Goal: Task Accomplishment & Management: Use online tool/utility

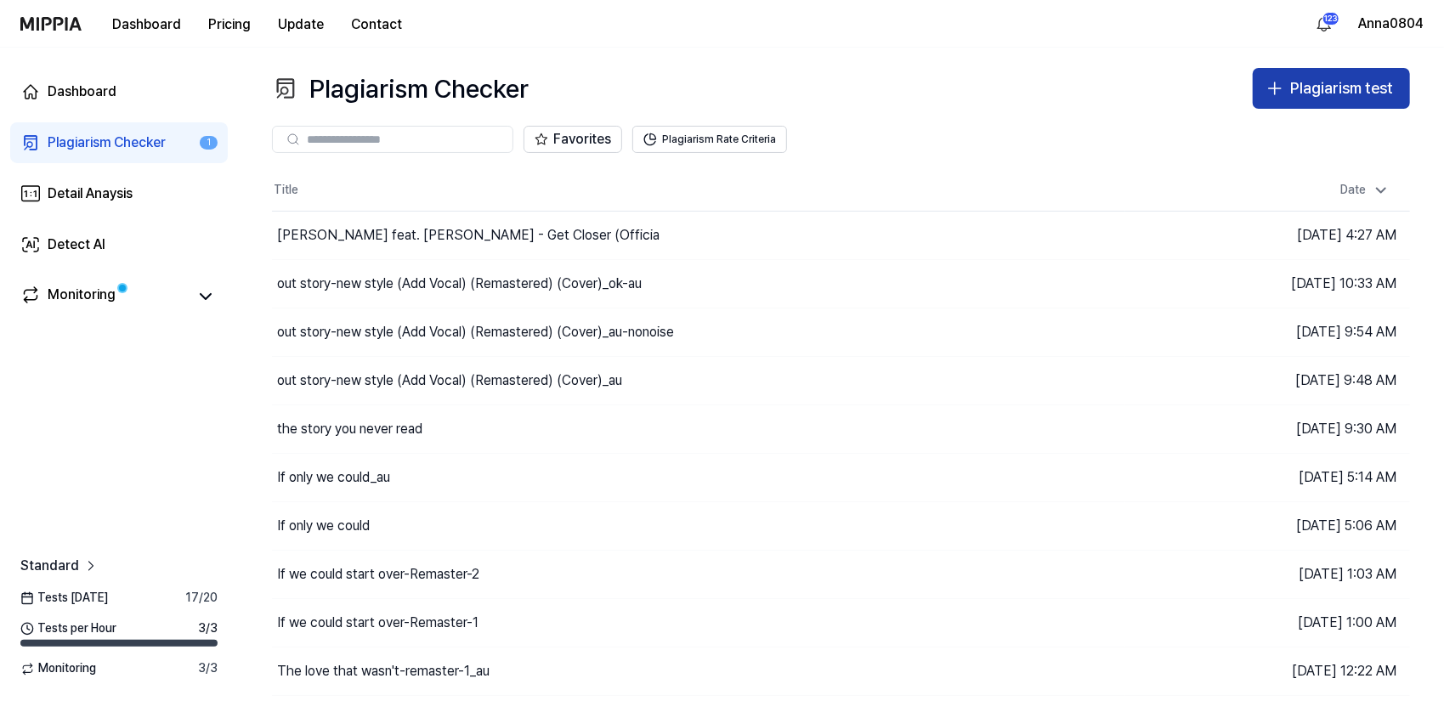
click at [1288, 76] on button "Plagiarism test" at bounding box center [1331, 88] width 157 height 41
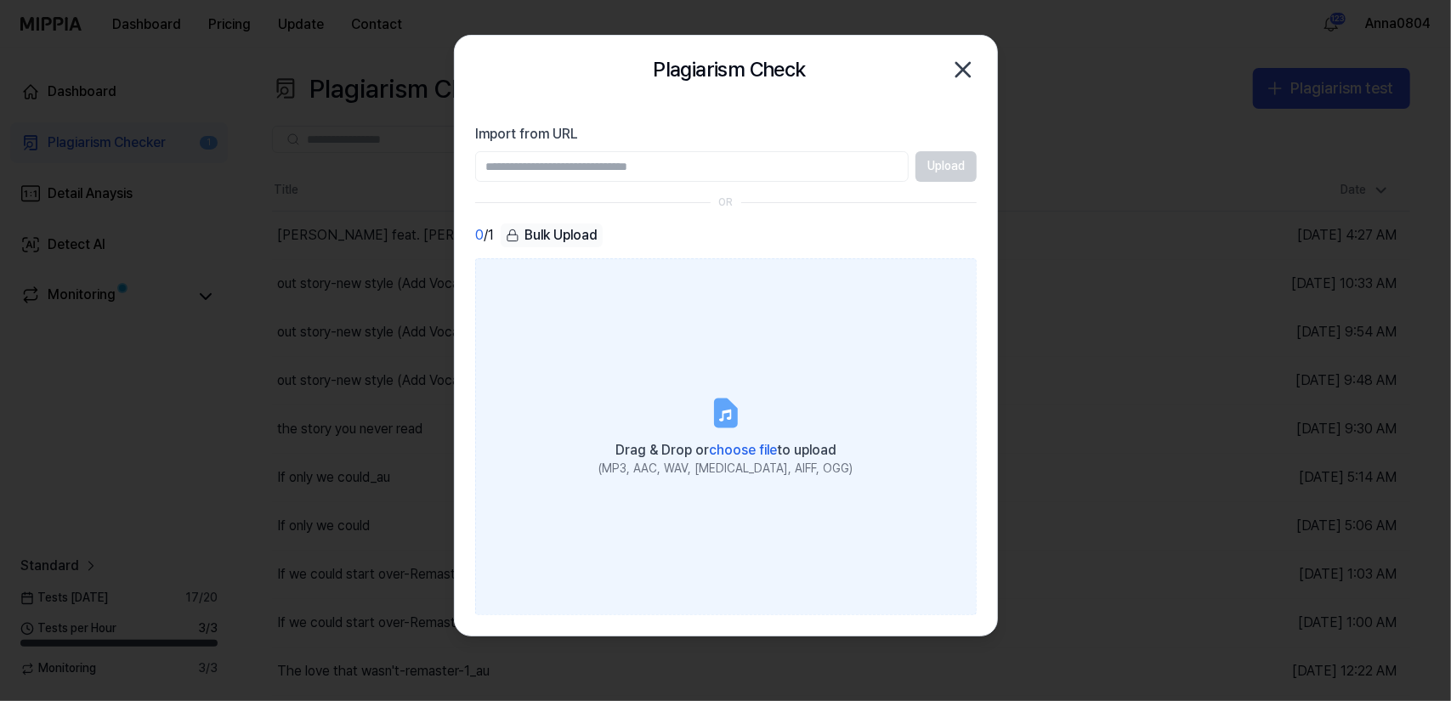
click at [749, 384] on label "Drag & Drop or choose file to upload (MP3, AAC, WAV, [MEDICAL_DATA], AIFF, OGG)" at bounding box center [725, 436] width 501 height 357
click at [0, 0] on input "Drag & Drop or choose file to upload (MP3, AAC, WAV, [MEDICAL_DATA], AIFF, OGG)" at bounding box center [0, 0] width 0 height 0
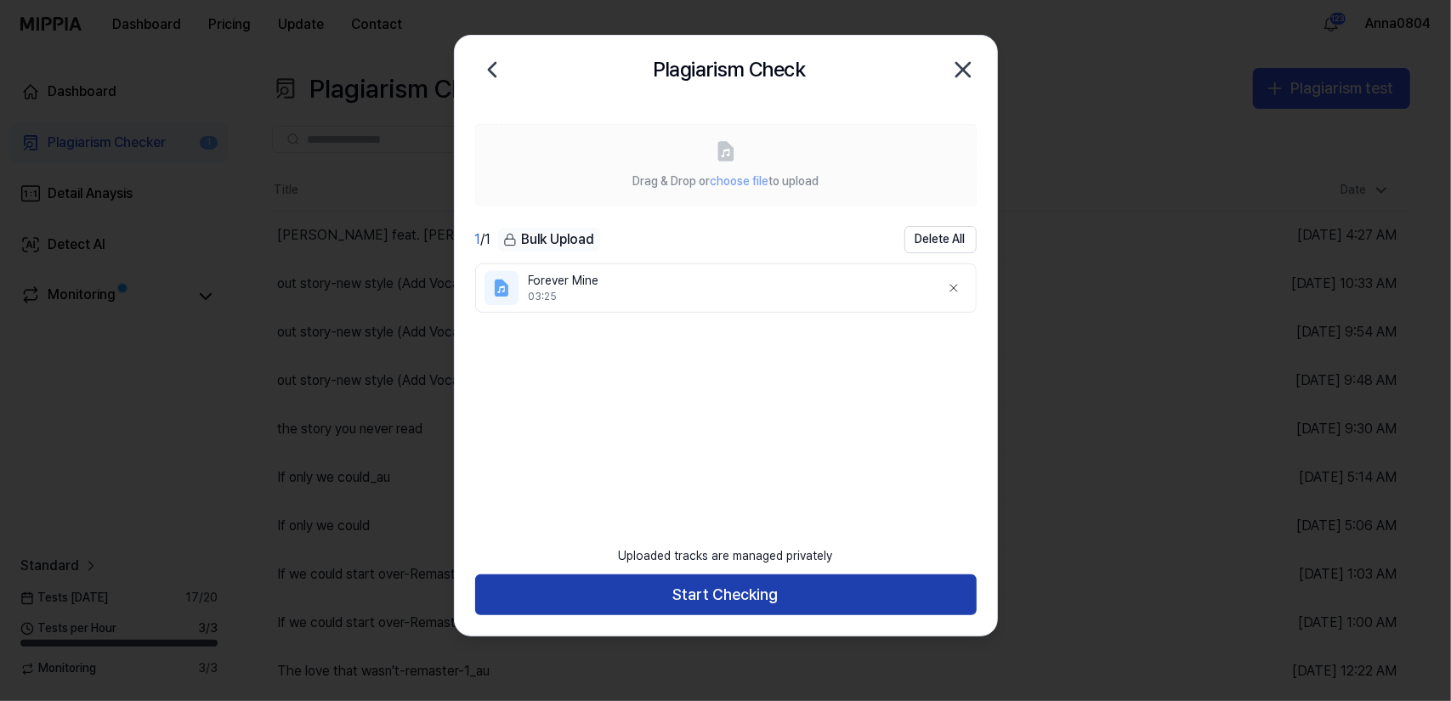
click at [770, 599] on button "Start Checking" at bounding box center [725, 594] width 501 height 41
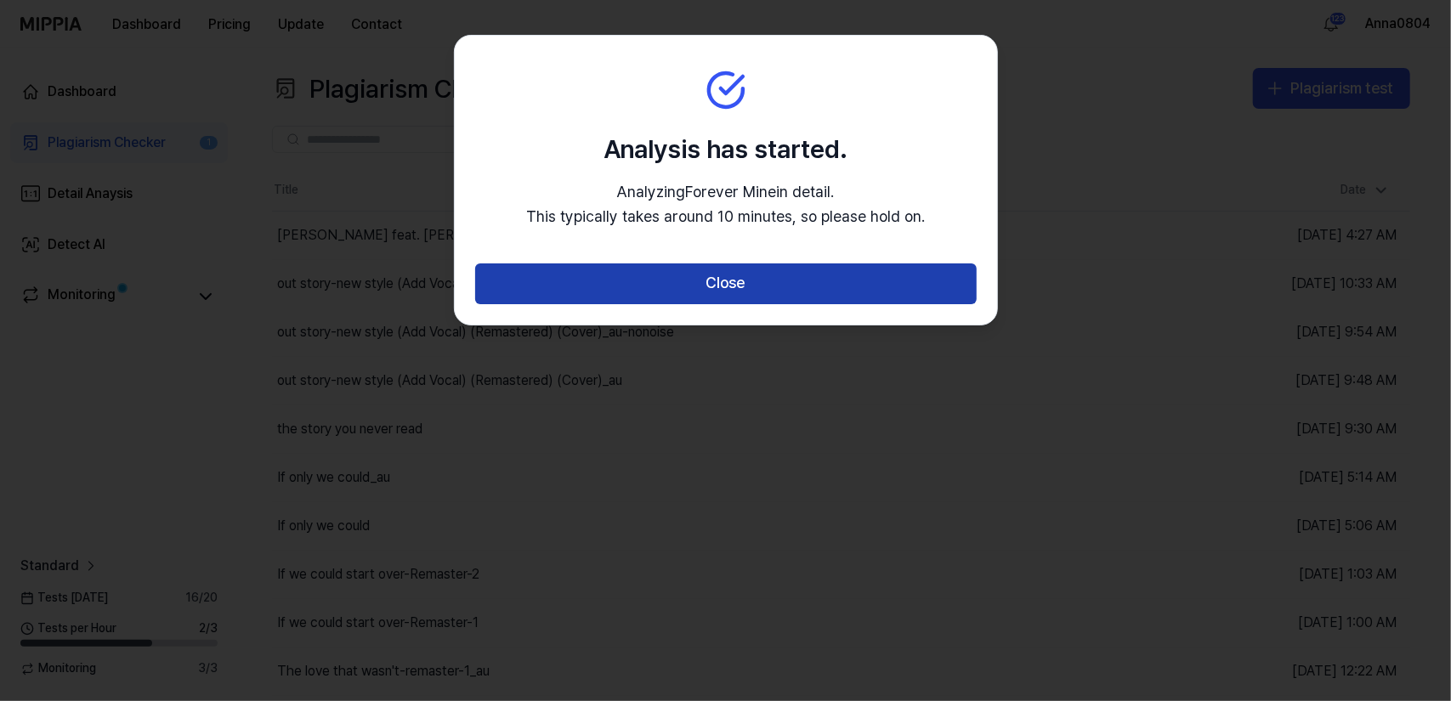
click at [730, 288] on button "Close" at bounding box center [725, 283] width 501 height 41
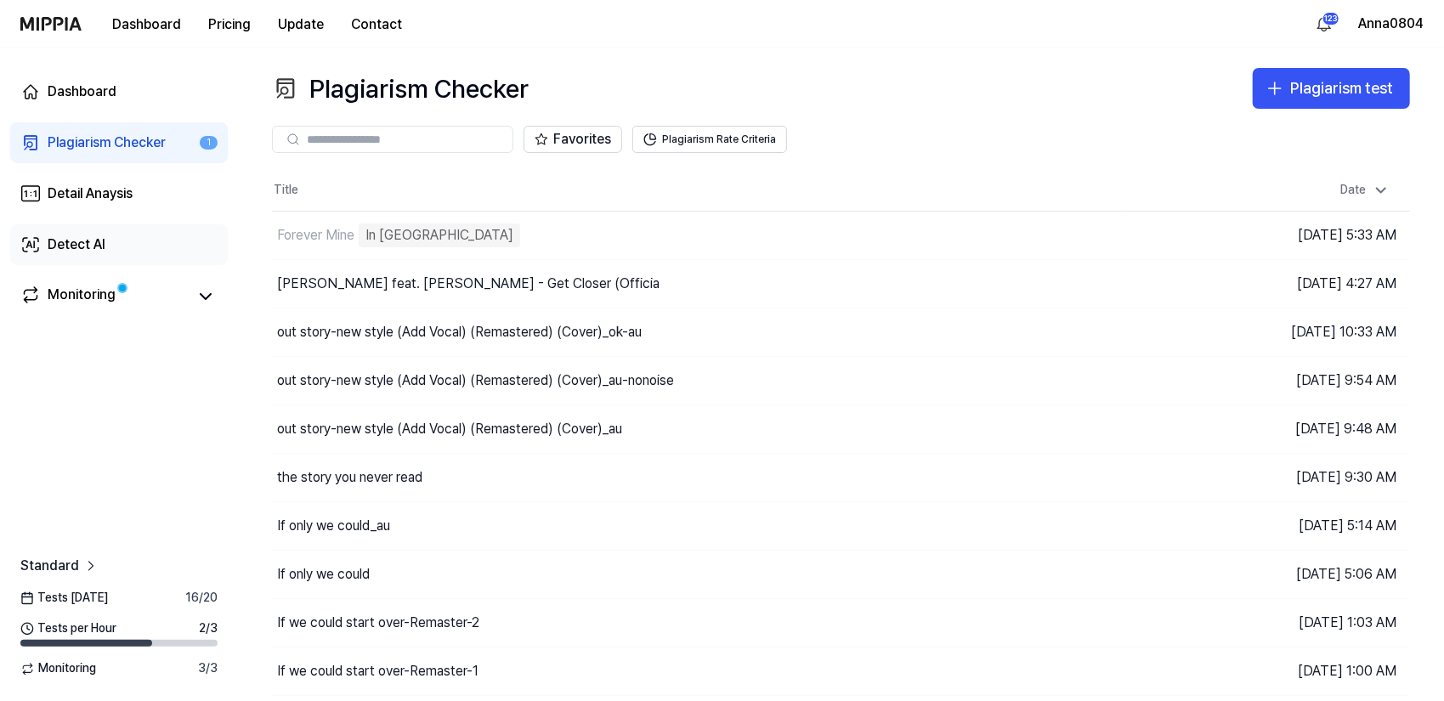
click at [37, 244] on icon at bounding box center [30, 245] width 20 height 20
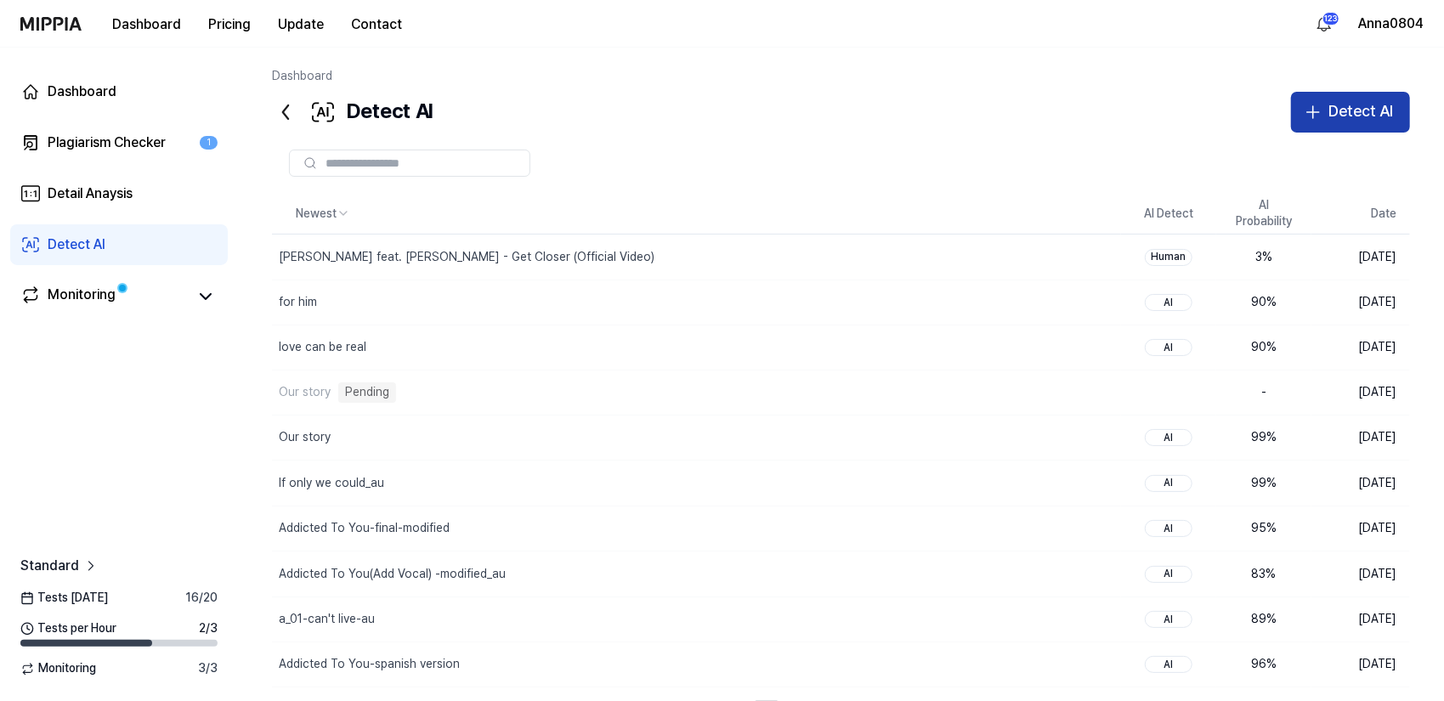
click at [1390, 112] on div "Detect AI" at bounding box center [1360, 111] width 65 height 25
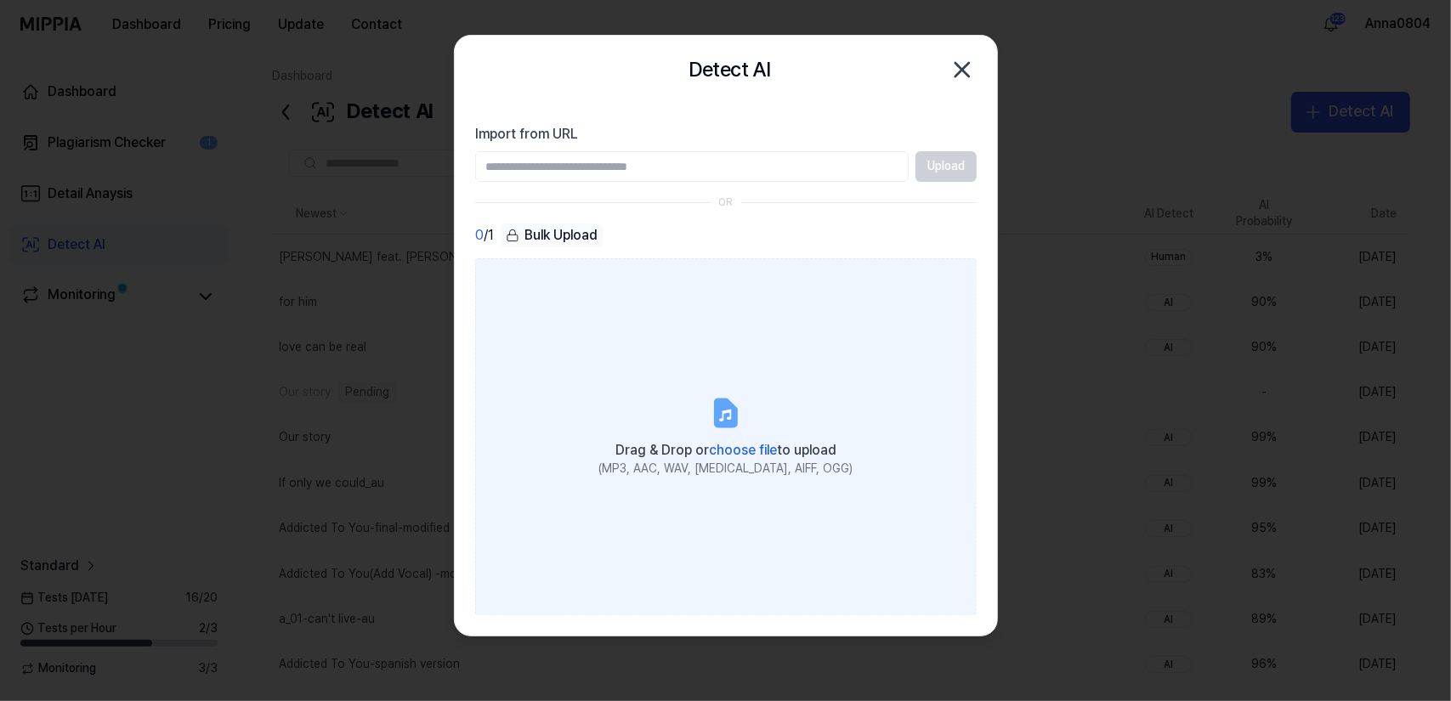
click at [625, 360] on label "Drag & Drop or choose file to upload (MP3, AAC, WAV, [MEDICAL_DATA], AIFF, OGG)" at bounding box center [725, 436] width 501 height 357
click at [0, 0] on input "Drag & Drop or choose file to upload (MP3, AAC, WAV, [MEDICAL_DATA], AIFF, OGG)" at bounding box center [0, 0] width 0 height 0
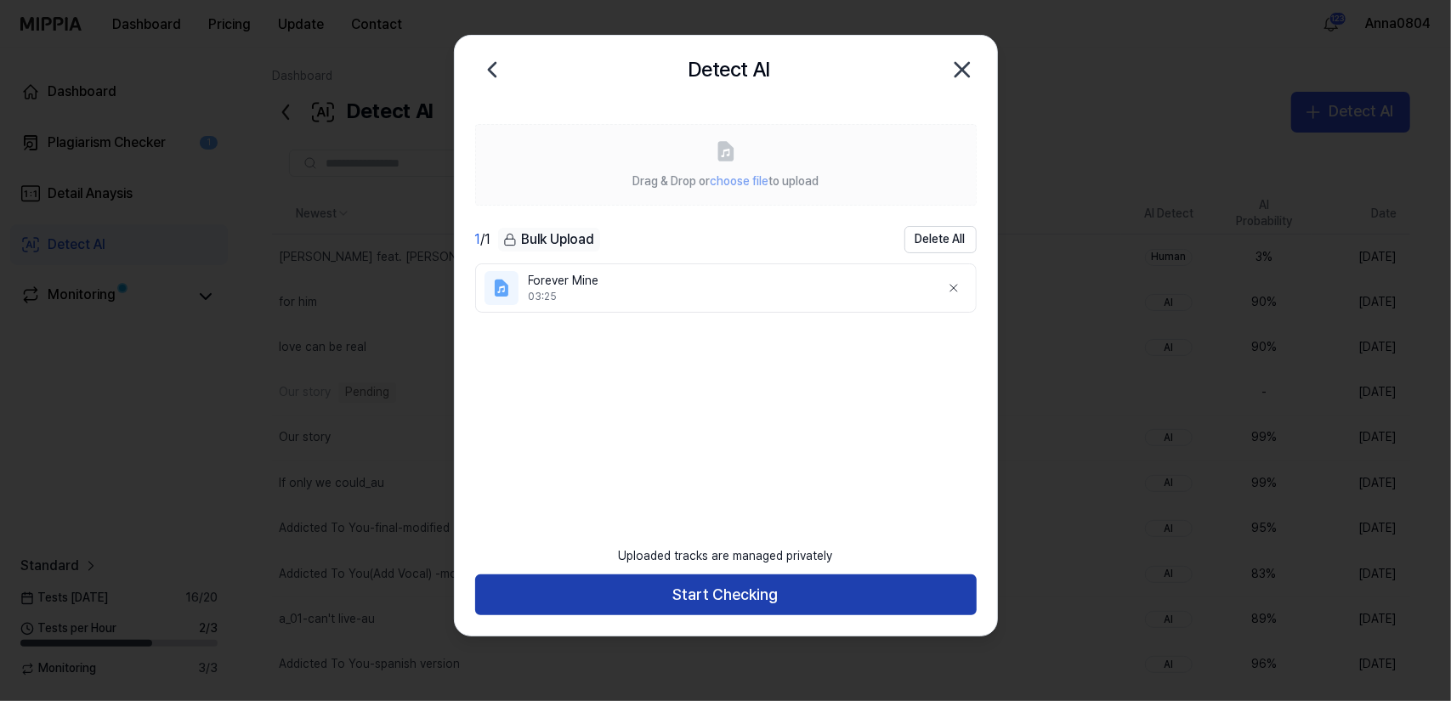
click at [727, 602] on button "Start Checking" at bounding box center [725, 594] width 501 height 41
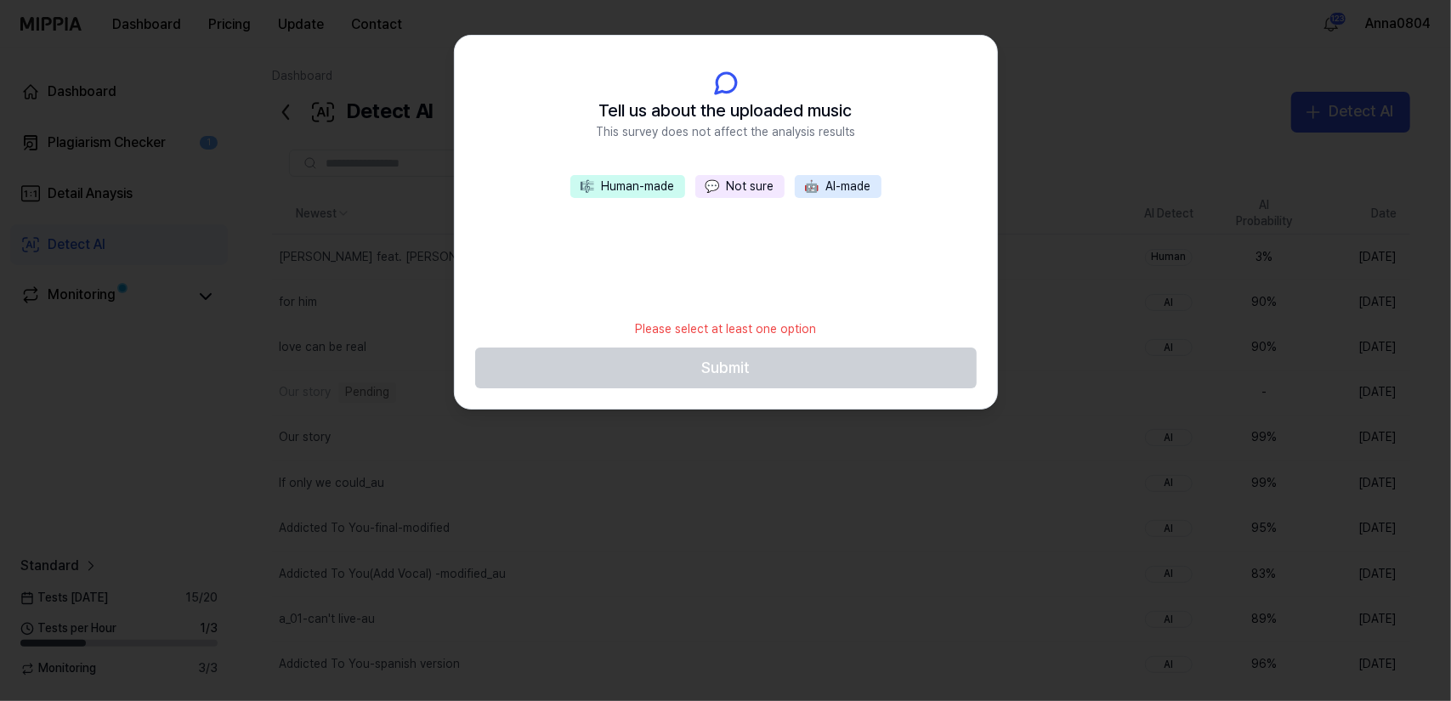
click at [720, 187] on span "💬" at bounding box center [712, 186] width 14 height 14
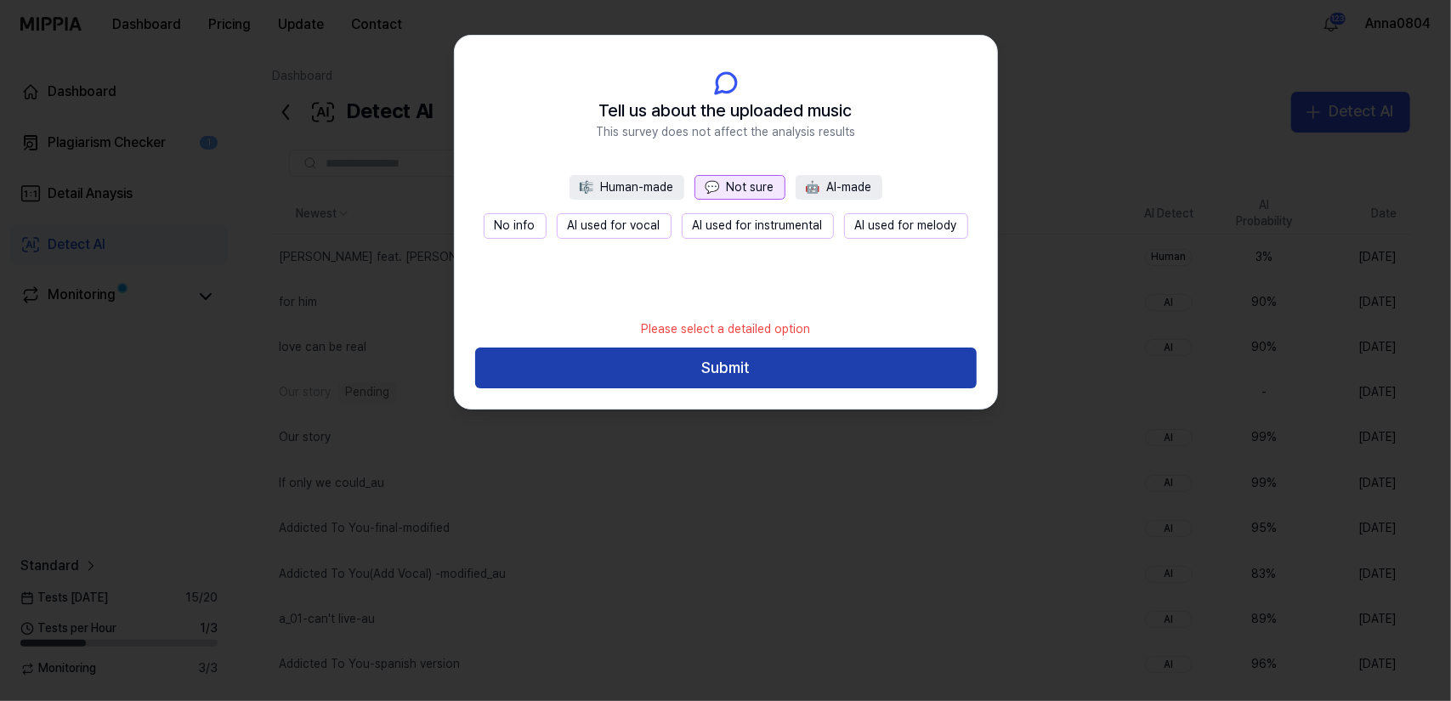
click at [695, 372] on button "Submit" at bounding box center [725, 368] width 501 height 41
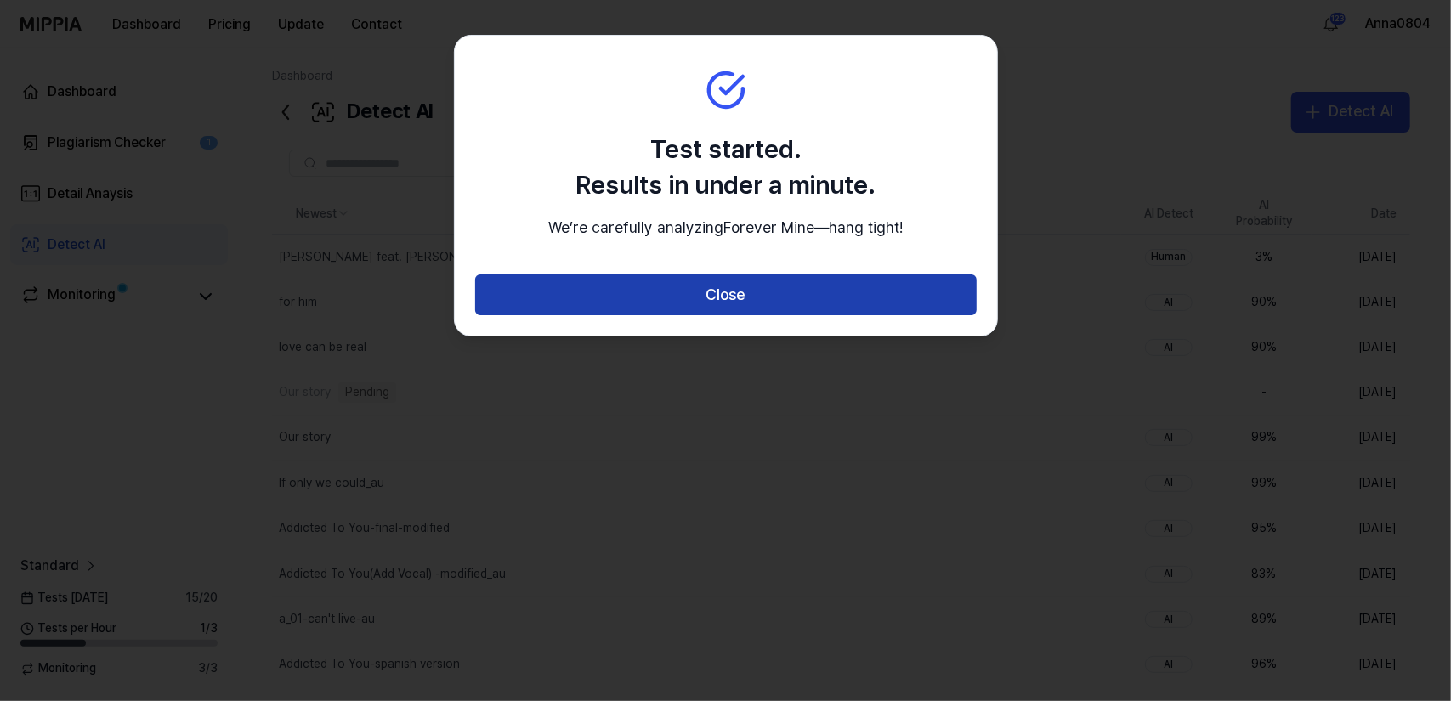
click at [676, 315] on button "Close" at bounding box center [725, 294] width 501 height 41
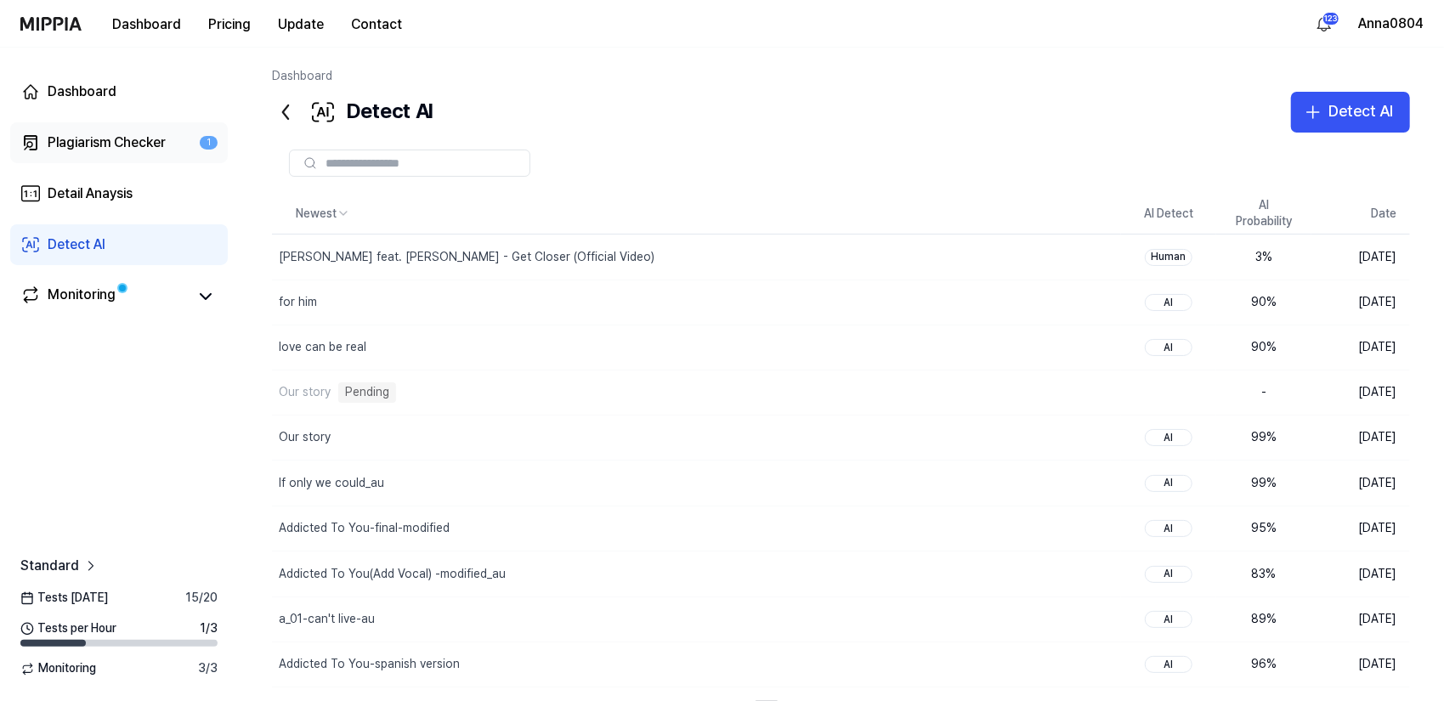
click at [56, 139] on div "Plagiarism Checker" at bounding box center [107, 143] width 118 height 20
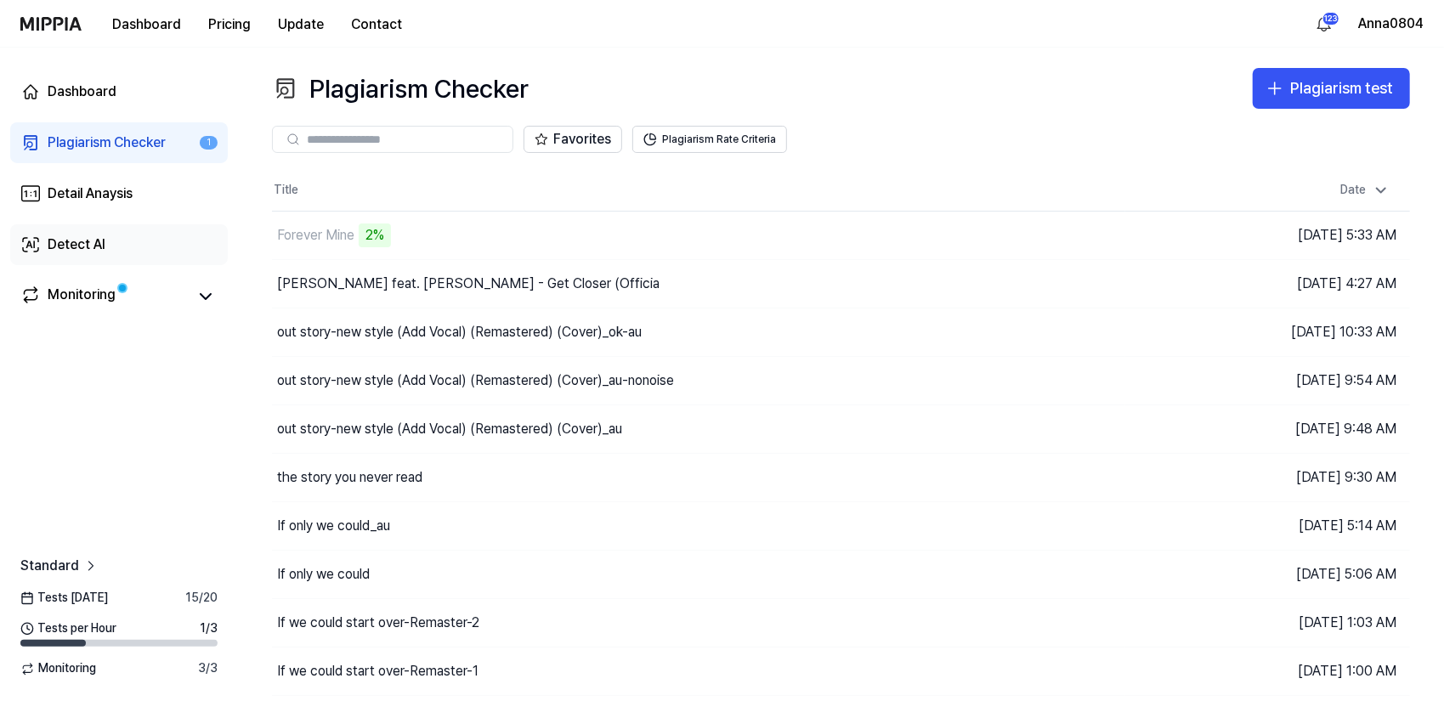
click at [58, 254] on div "Detect AI" at bounding box center [77, 245] width 58 height 20
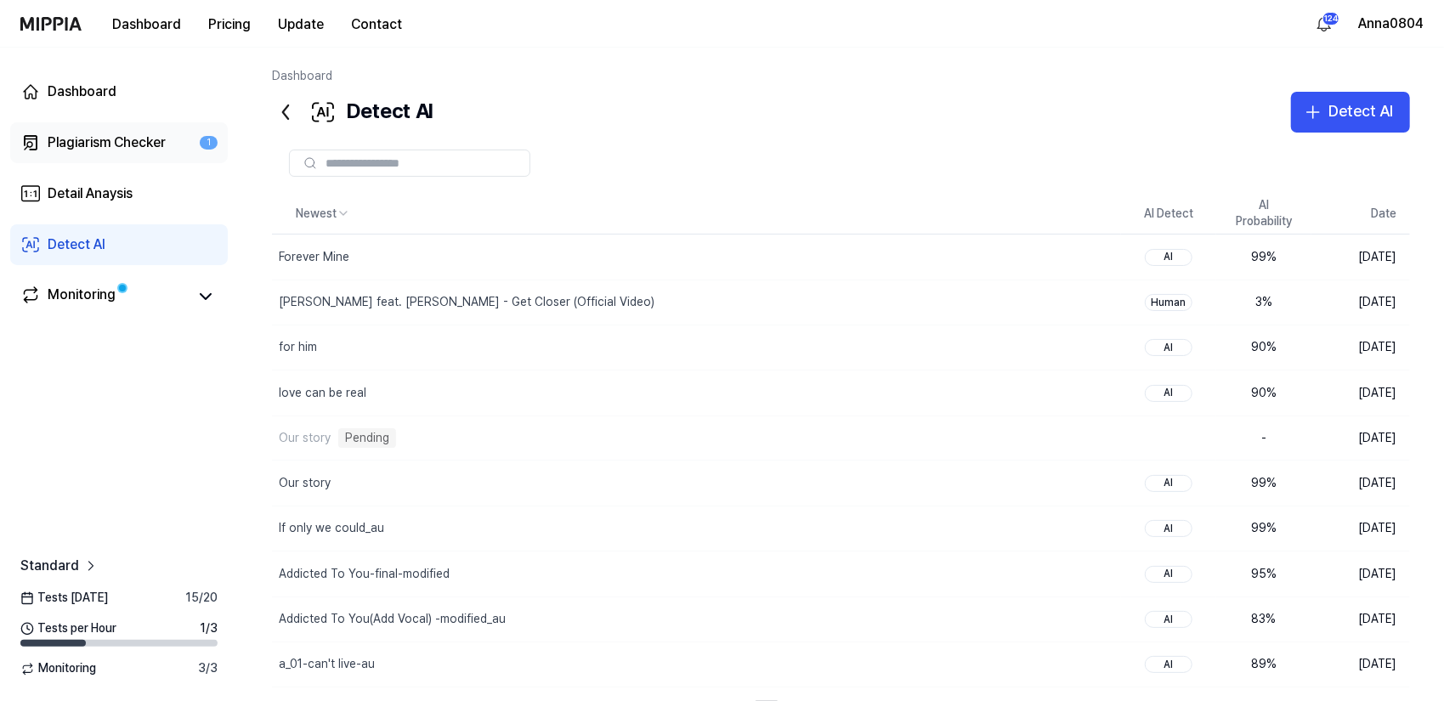
click at [100, 137] on div "Plagiarism Checker" at bounding box center [107, 143] width 118 height 20
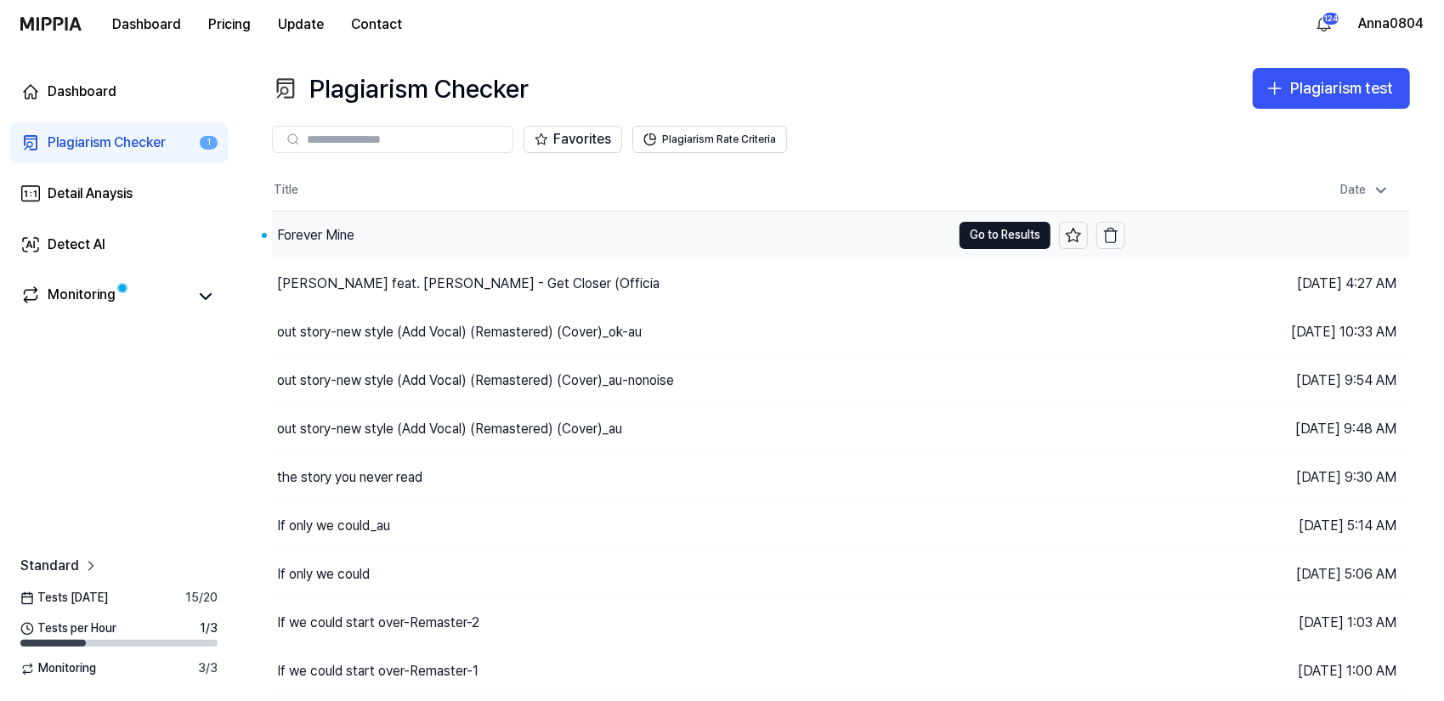
click at [444, 244] on div "Forever Mine" at bounding box center [611, 236] width 679 height 48
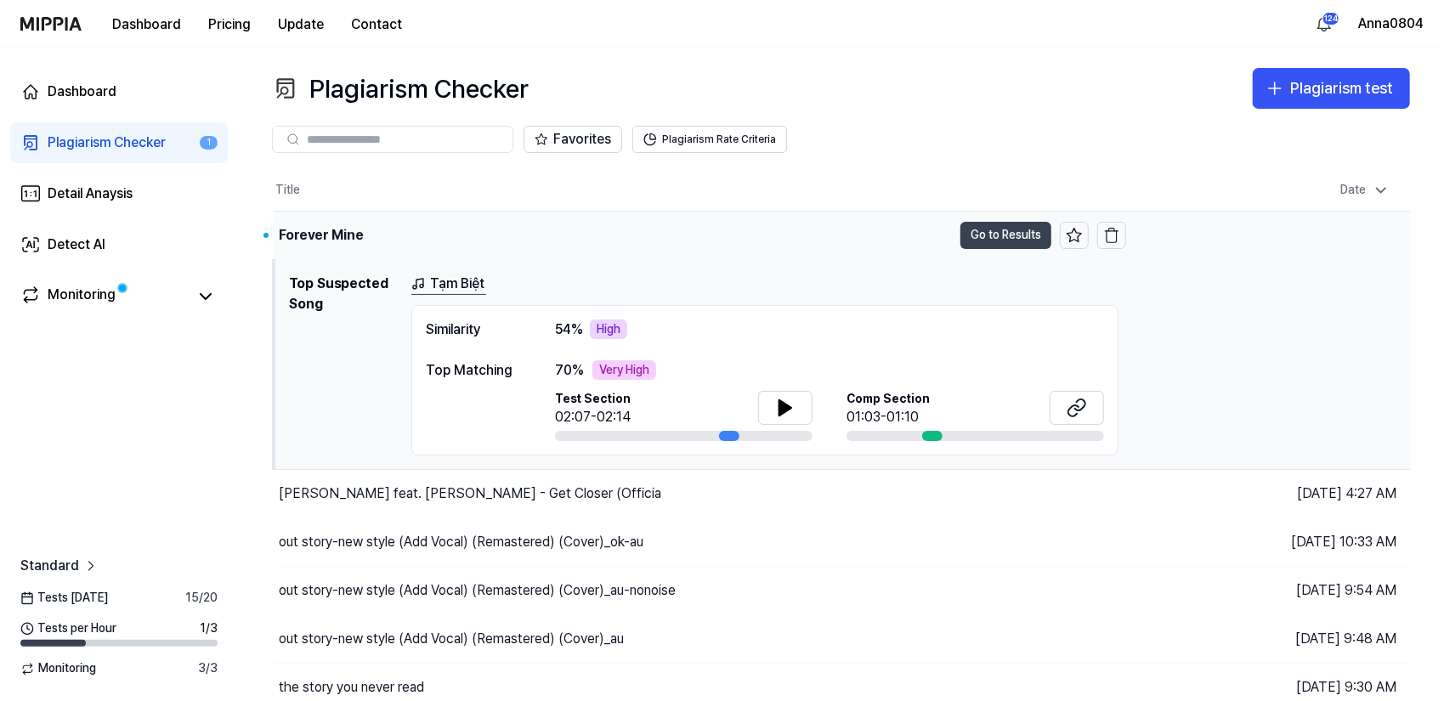
click at [984, 235] on button "Go to Results" at bounding box center [1005, 235] width 91 height 27
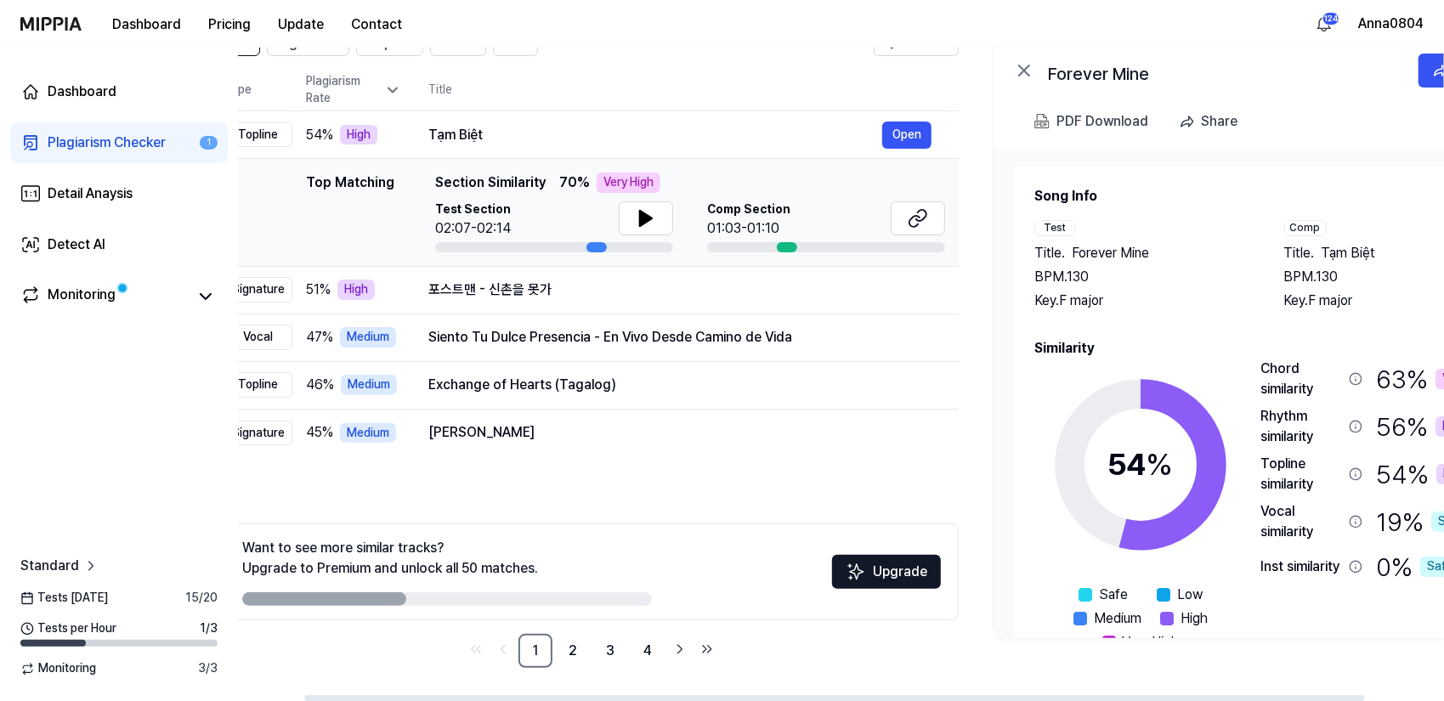
scroll to position [0, 52]
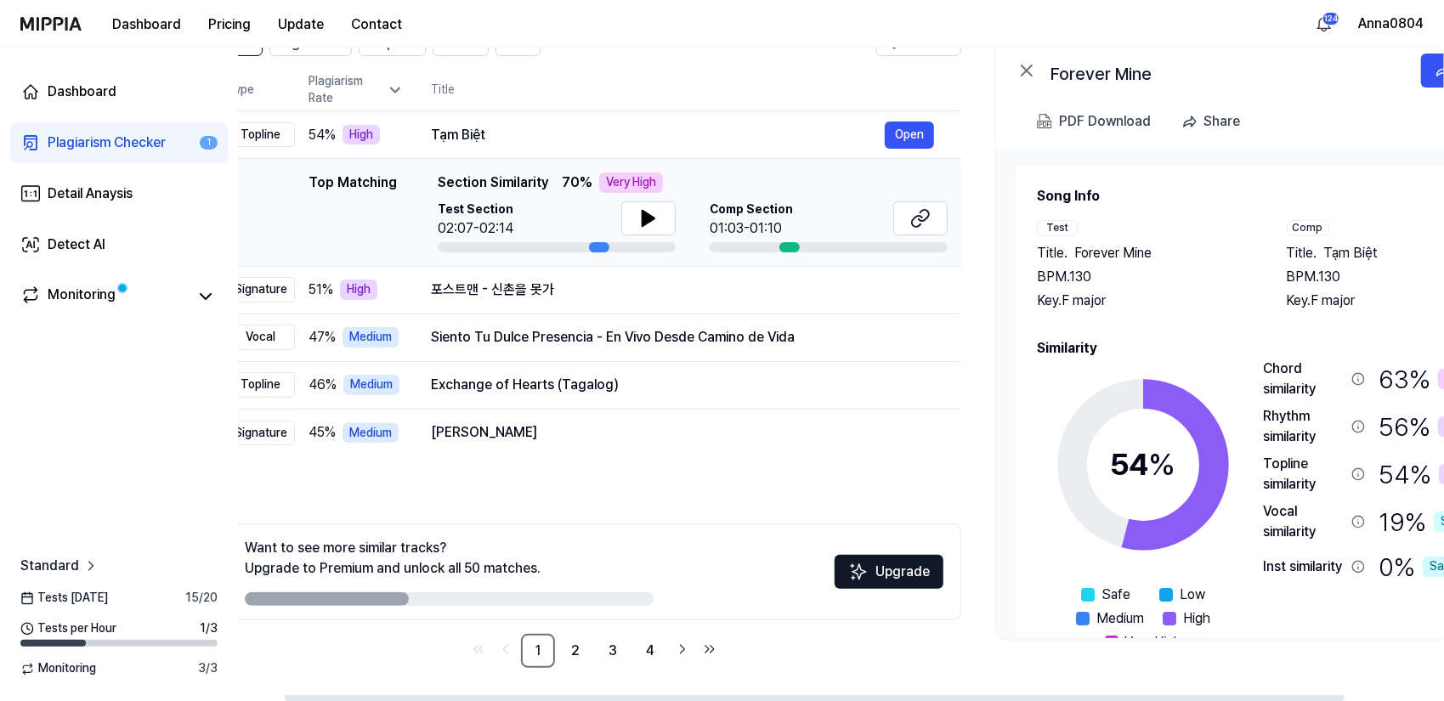
drag, startPoint x: 1190, startPoint y: 453, endPoint x: 1138, endPoint y: 455, distance: 51.9
click at [1138, 455] on div "54 %" at bounding box center [1143, 465] width 65 height 46
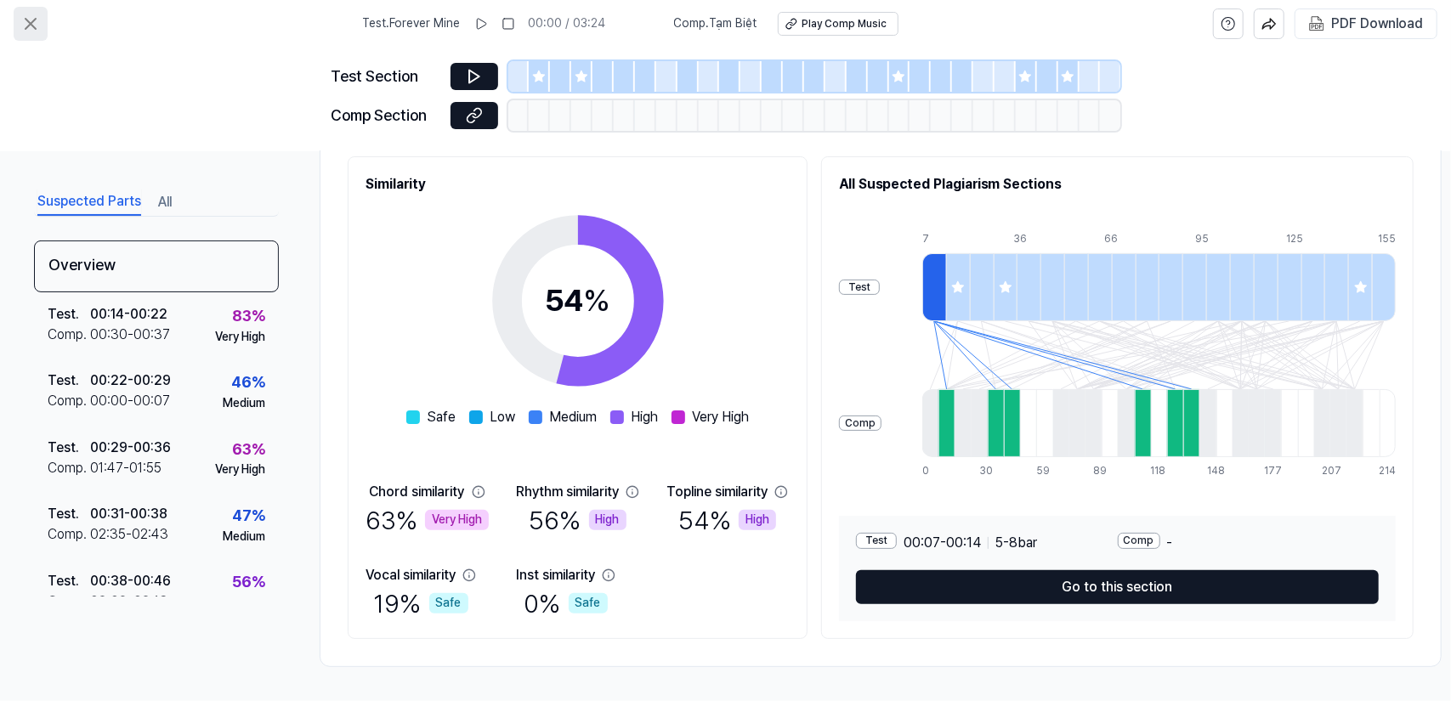
click at [29, 17] on icon at bounding box center [30, 24] width 20 height 20
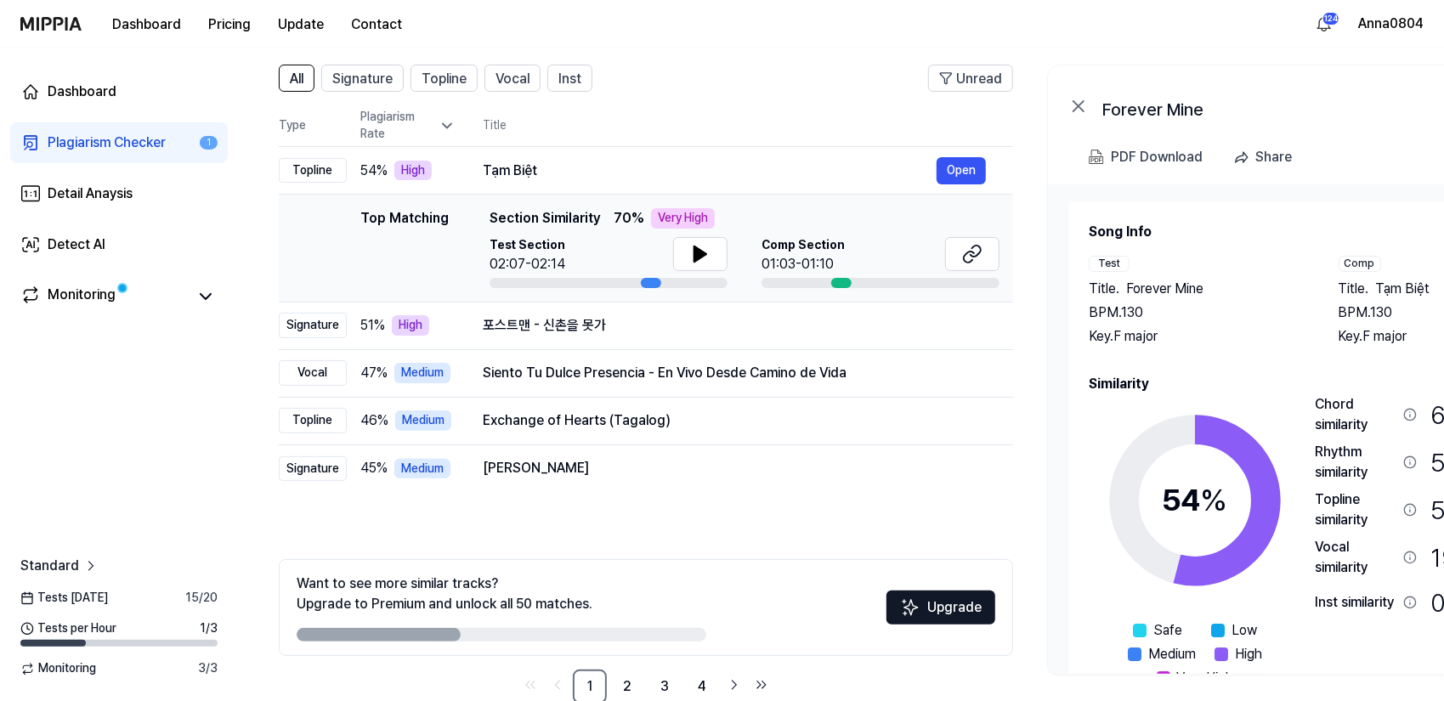
scroll to position [70, 0]
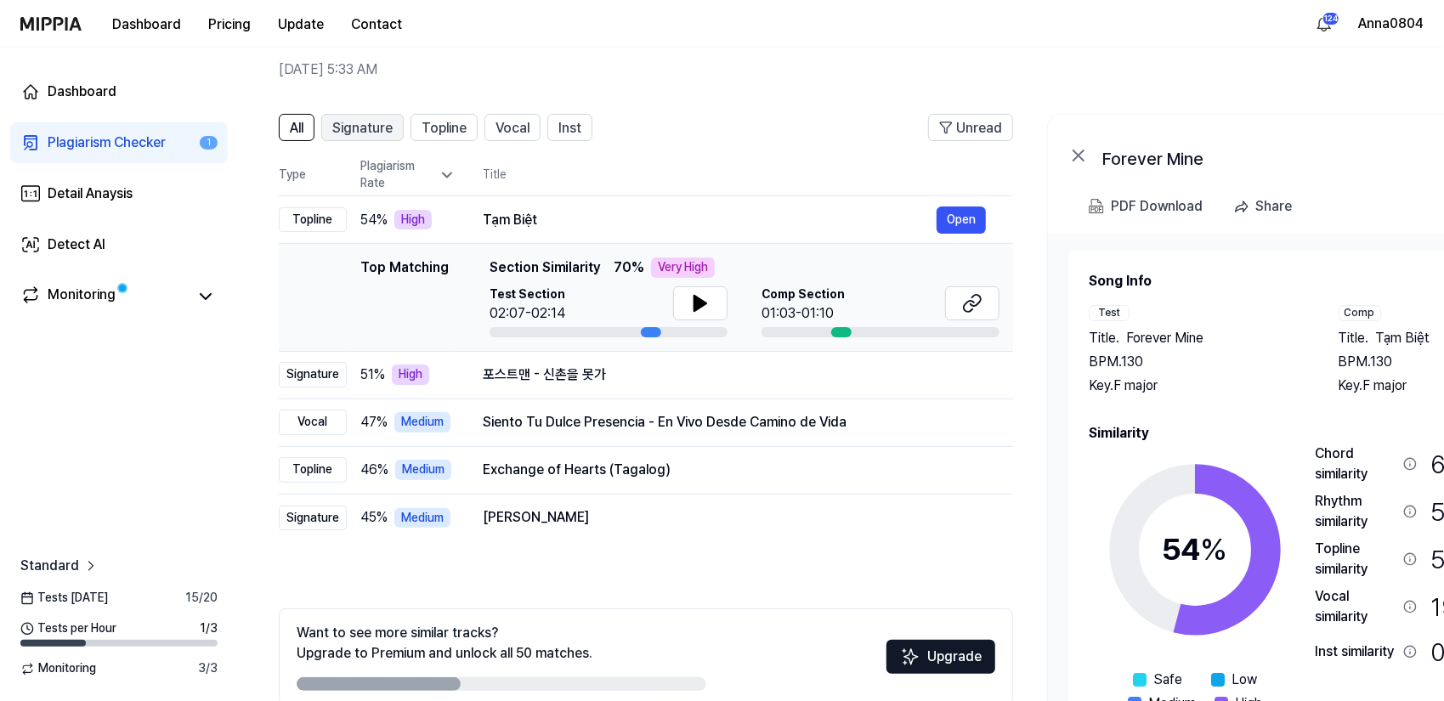
click at [355, 127] on span "Signature" at bounding box center [362, 128] width 60 height 20
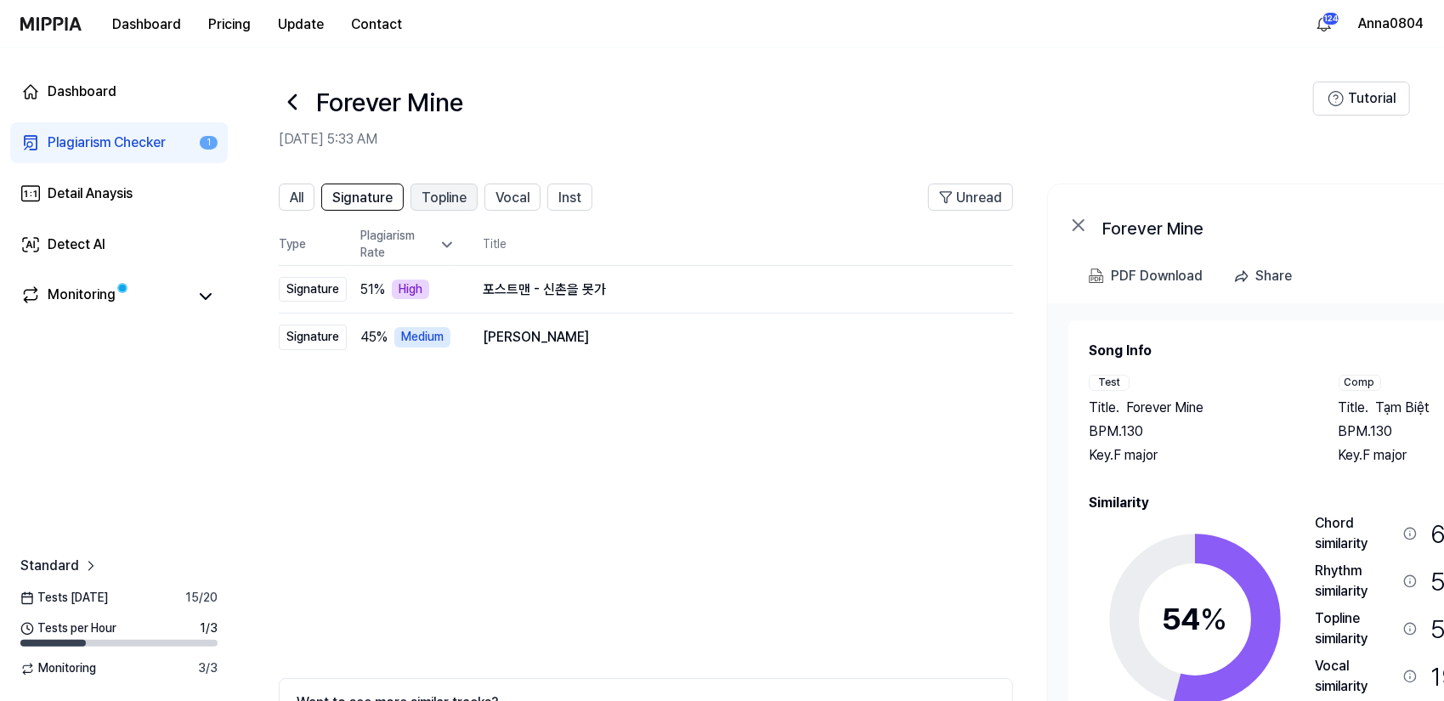
click at [443, 201] on span "Topline" at bounding box center [443, 198] width 45 height 20
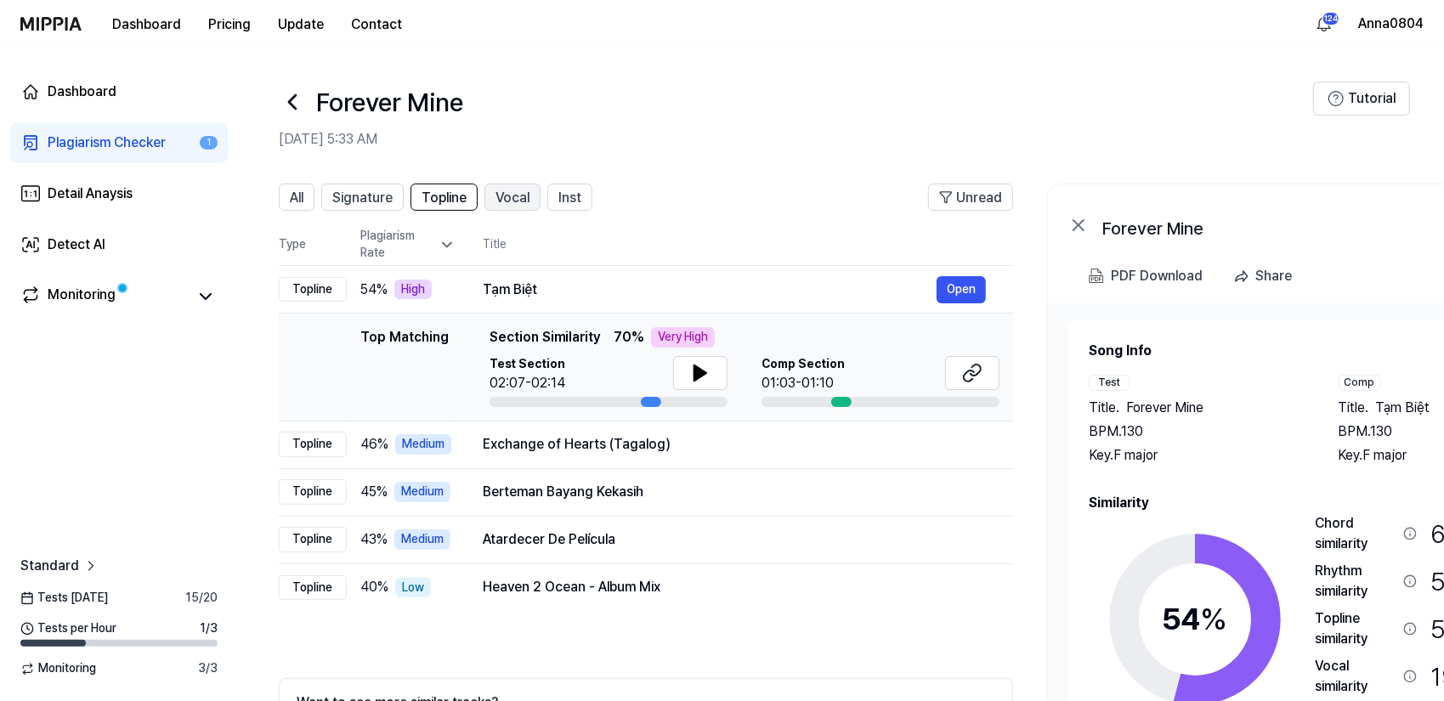
click at [503, 196] on span "Vocal" at bounding box center [512, 198] width 34 height 20
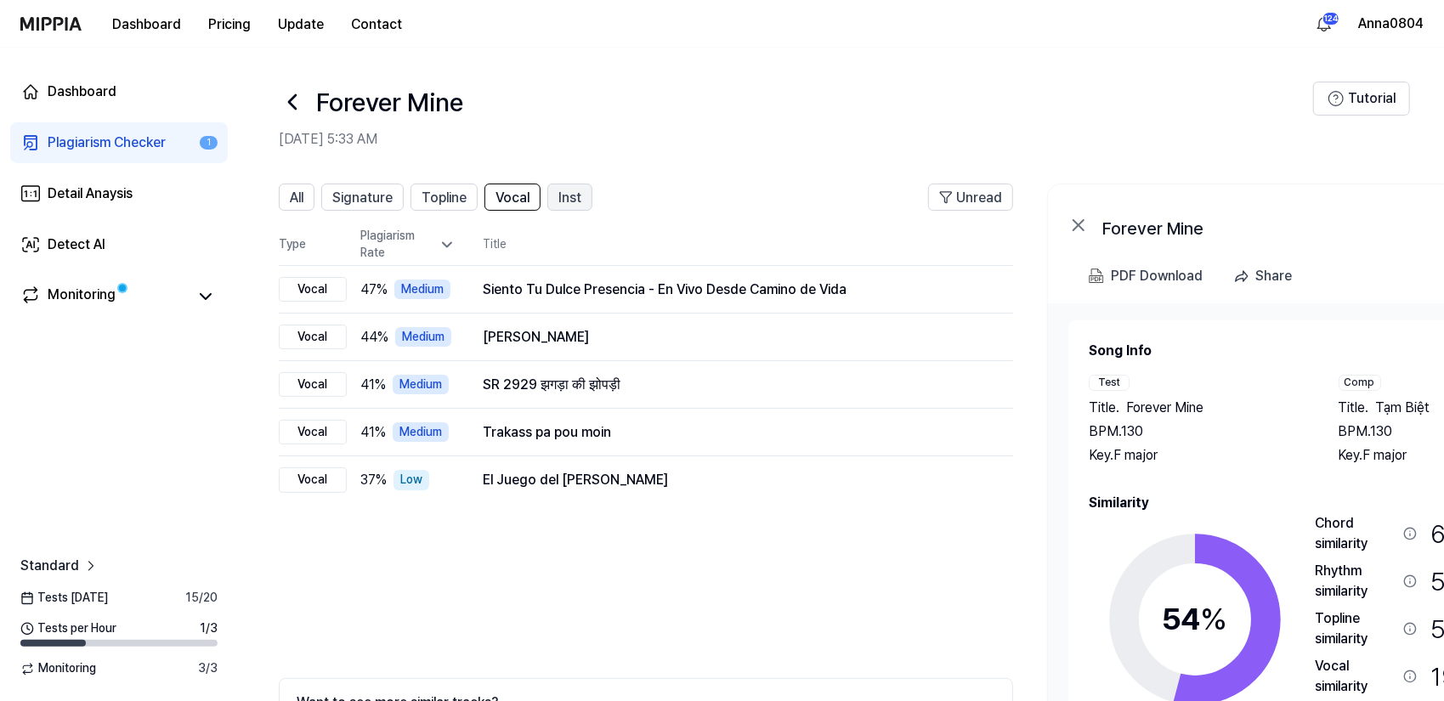
click at [558, 198] on span "Inst" at bounding box center [569, 198] width 23 height 20
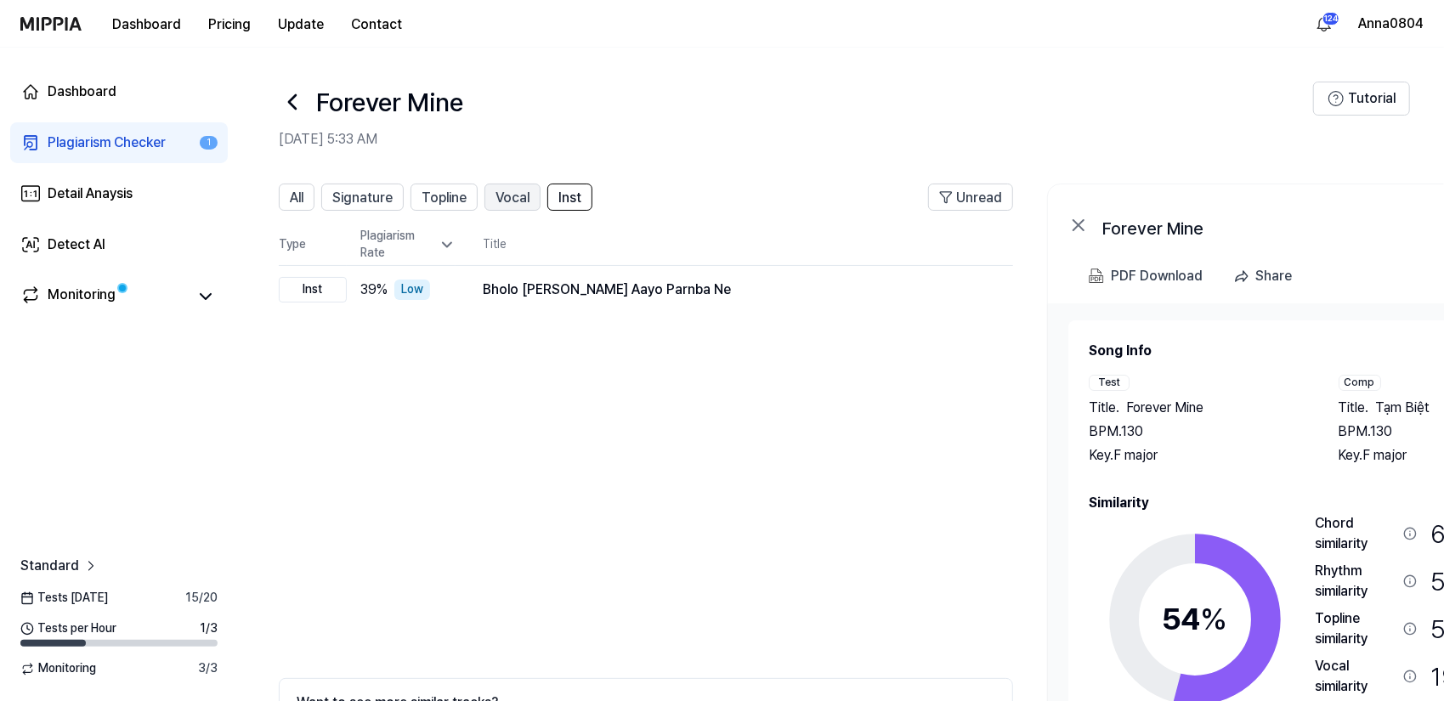
click at [506, 203] on span "Vocal" at bounding box center [512, 198] width 34 height 20
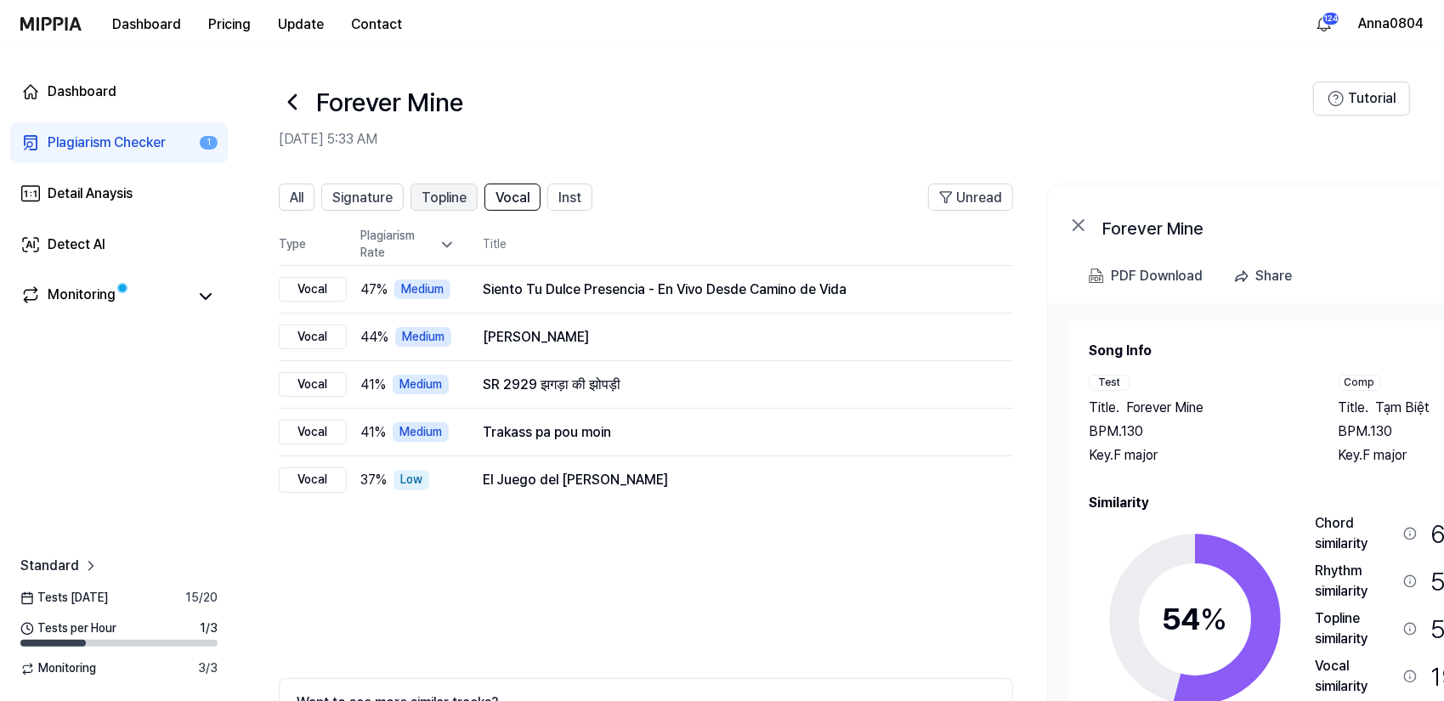
click at [447, 206] on span "Topline" at bounding box center [443, 198] width 45 height 20
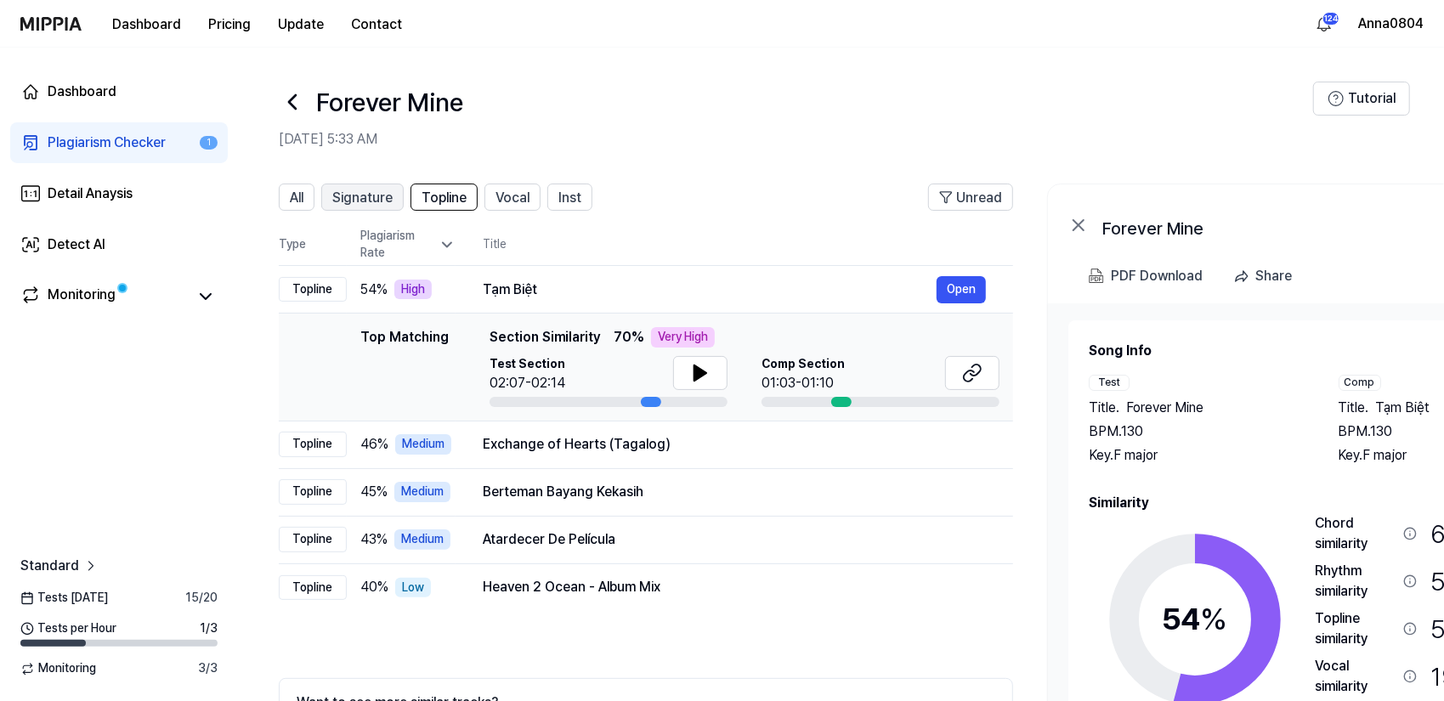
click at [369, 194] on span "Signature" at bounding box center [362, 198] width 60 height 20
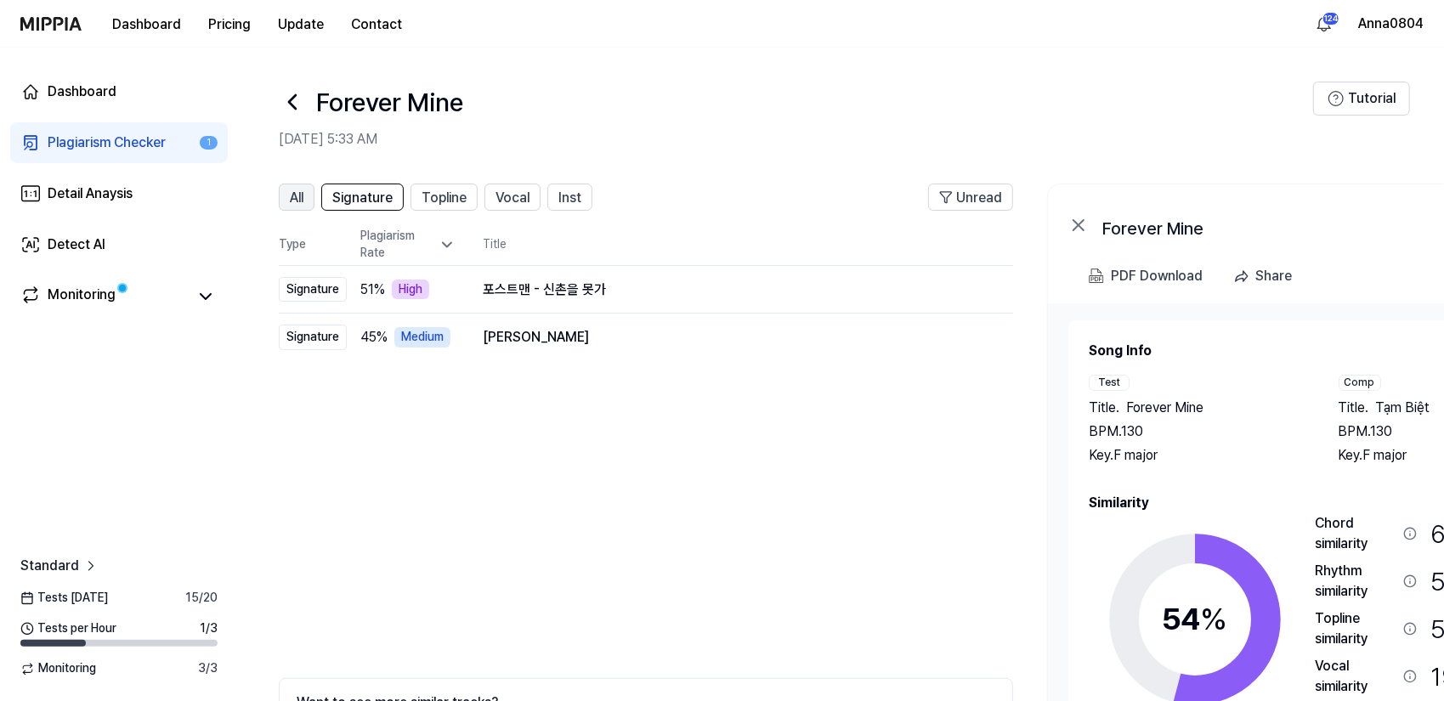
click at [300, 194] on span "All" at bounding box center [297, 198] width 14 height 20
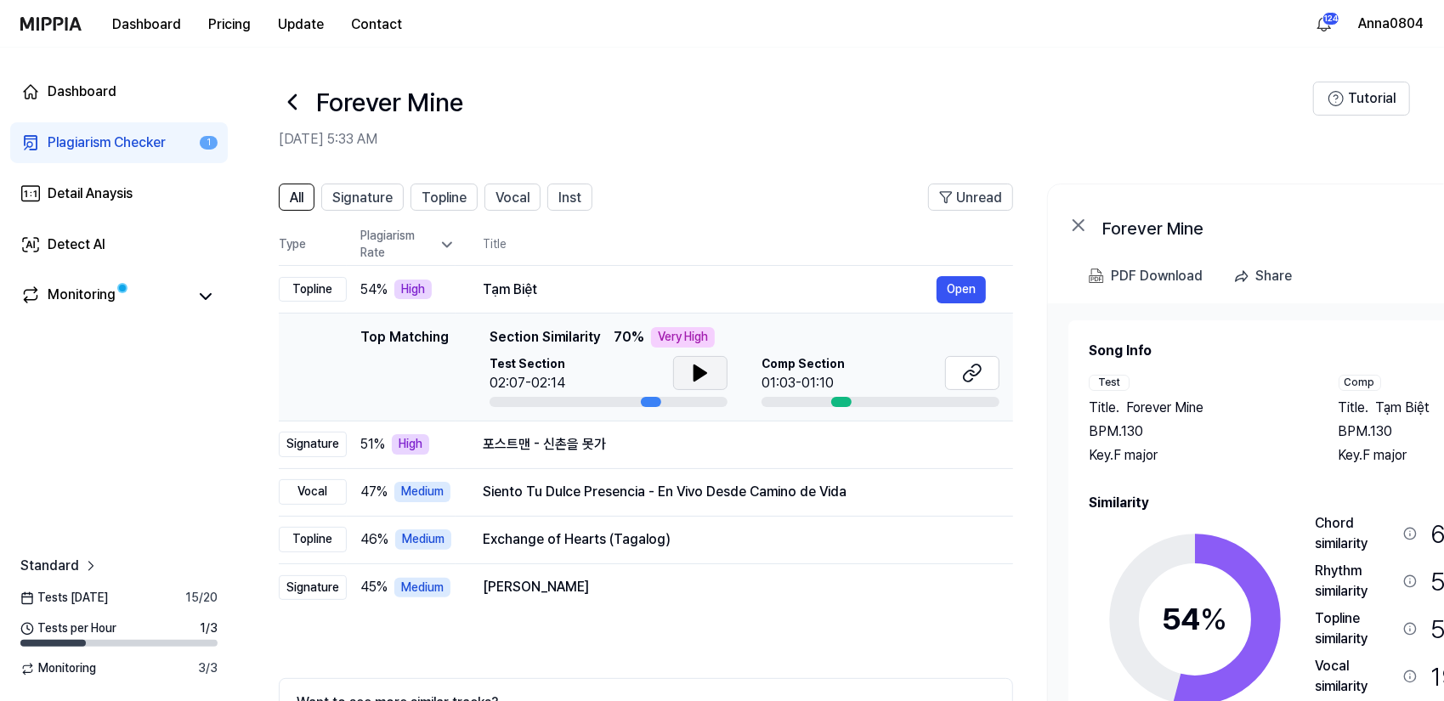
click at [690, 375] on icon at bounding box center [700, 373] width 20 height 20
click at [85, 144] on div "Plagiarism Checker" at bounding box center [107, 143] width 118 height 20
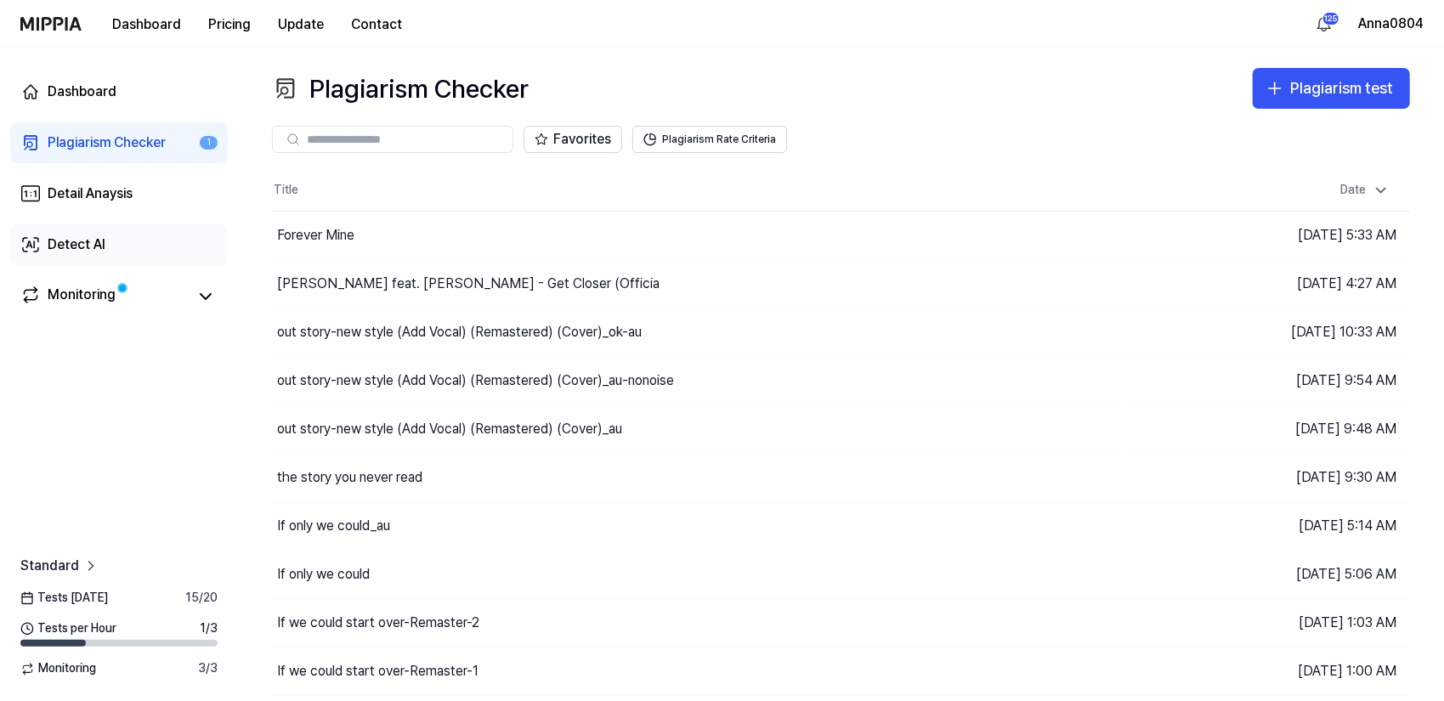
click at [78, 229] on link "Detect AI" at bounding box center [119, 244] width 218 height 41
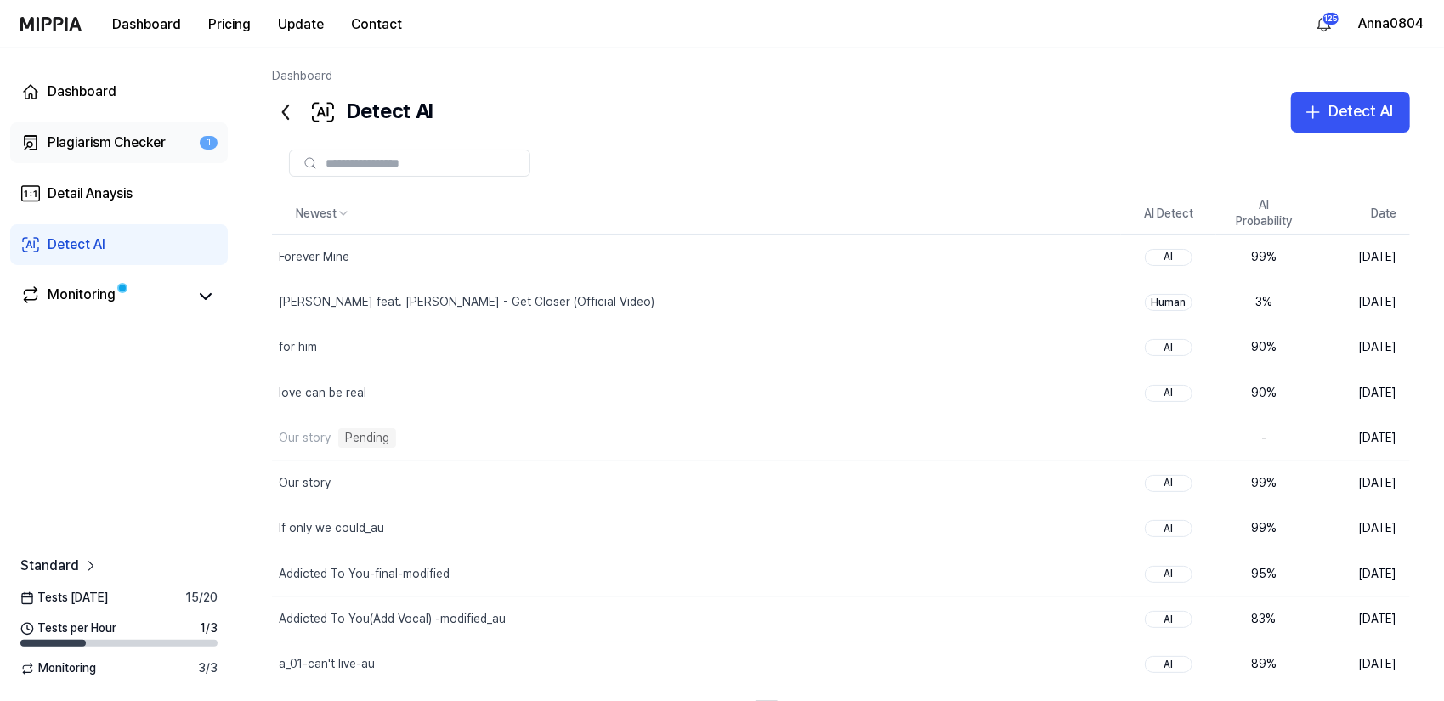
click at [164, 144] on div "Plagiarism Checker" at bounding box center [107, 143] width 118 height 20
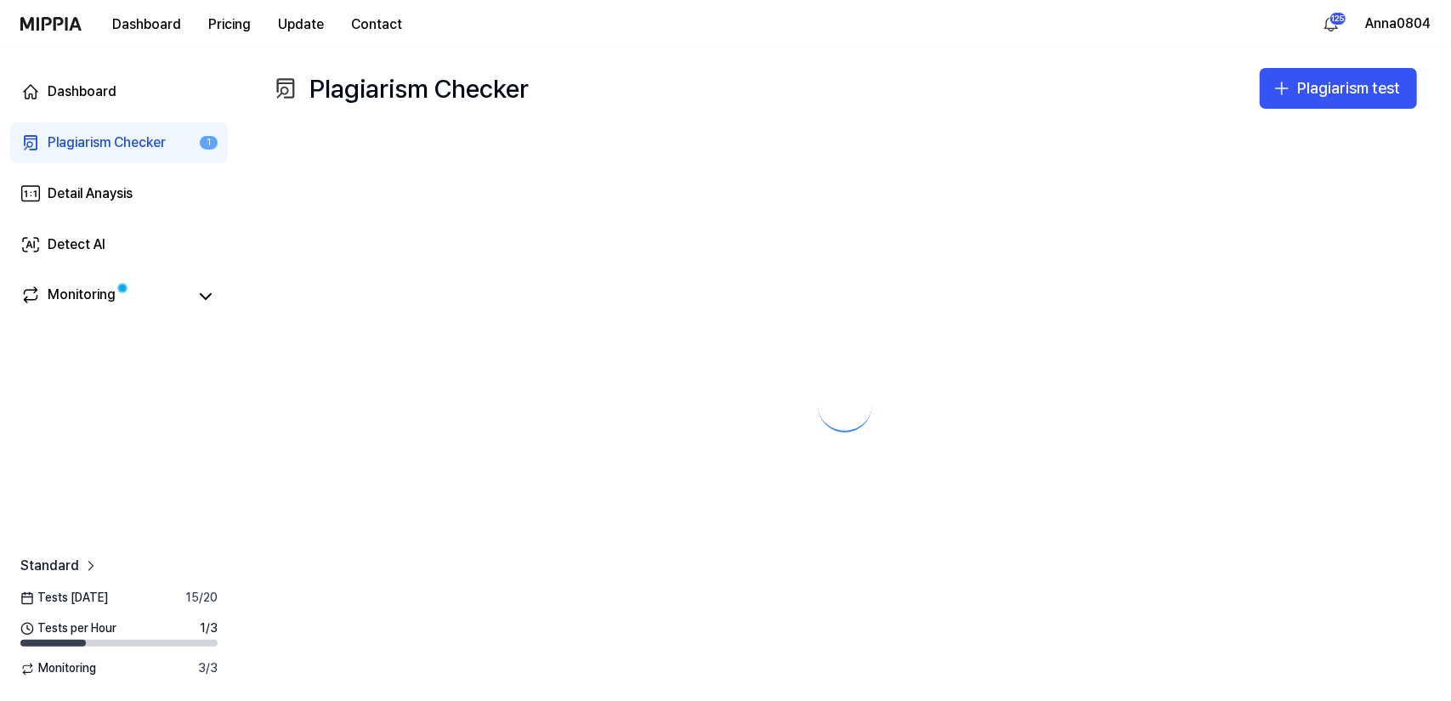
click at [144, 139] on div "Plagiarism Checker" at bounding box center [107, 143] width 118 height 20
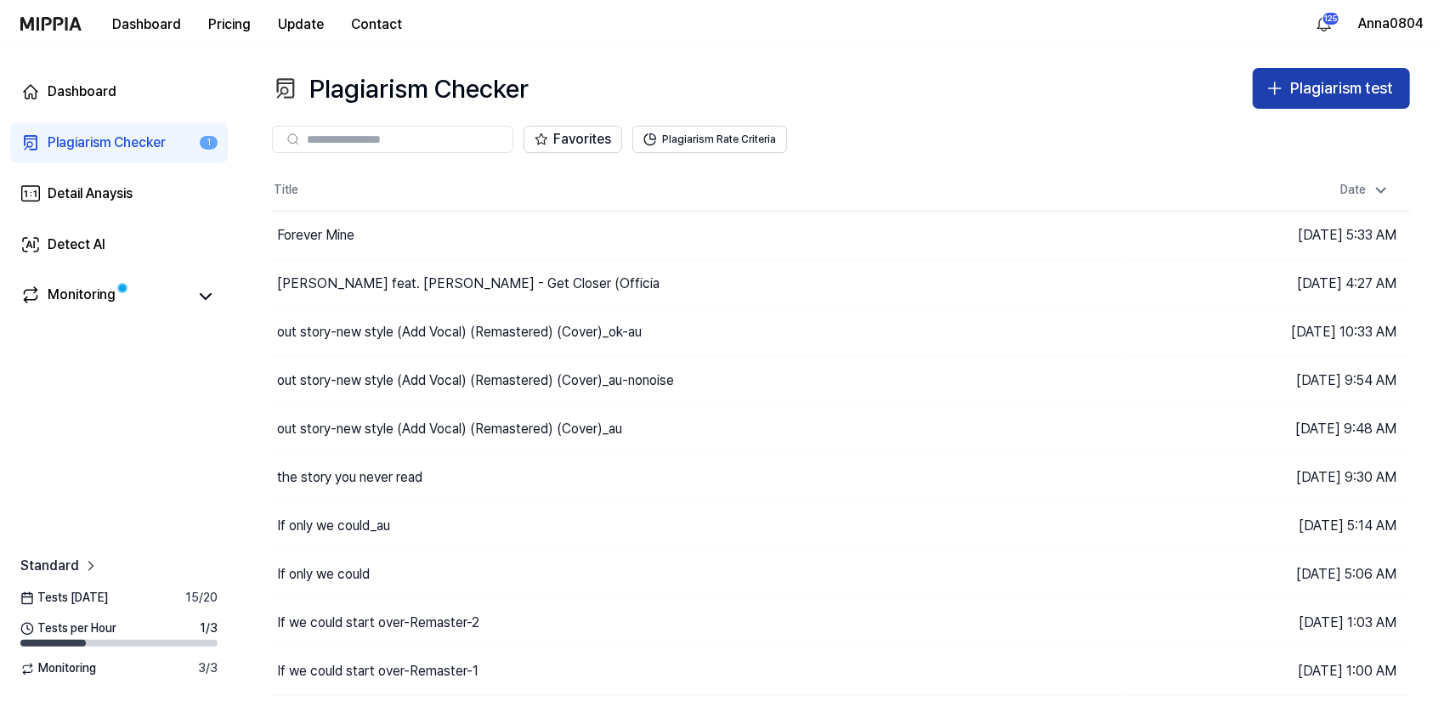
click at [1292, 84] on div "Plagiarism test" at bounding box center [1341, 88] width 103 height 25
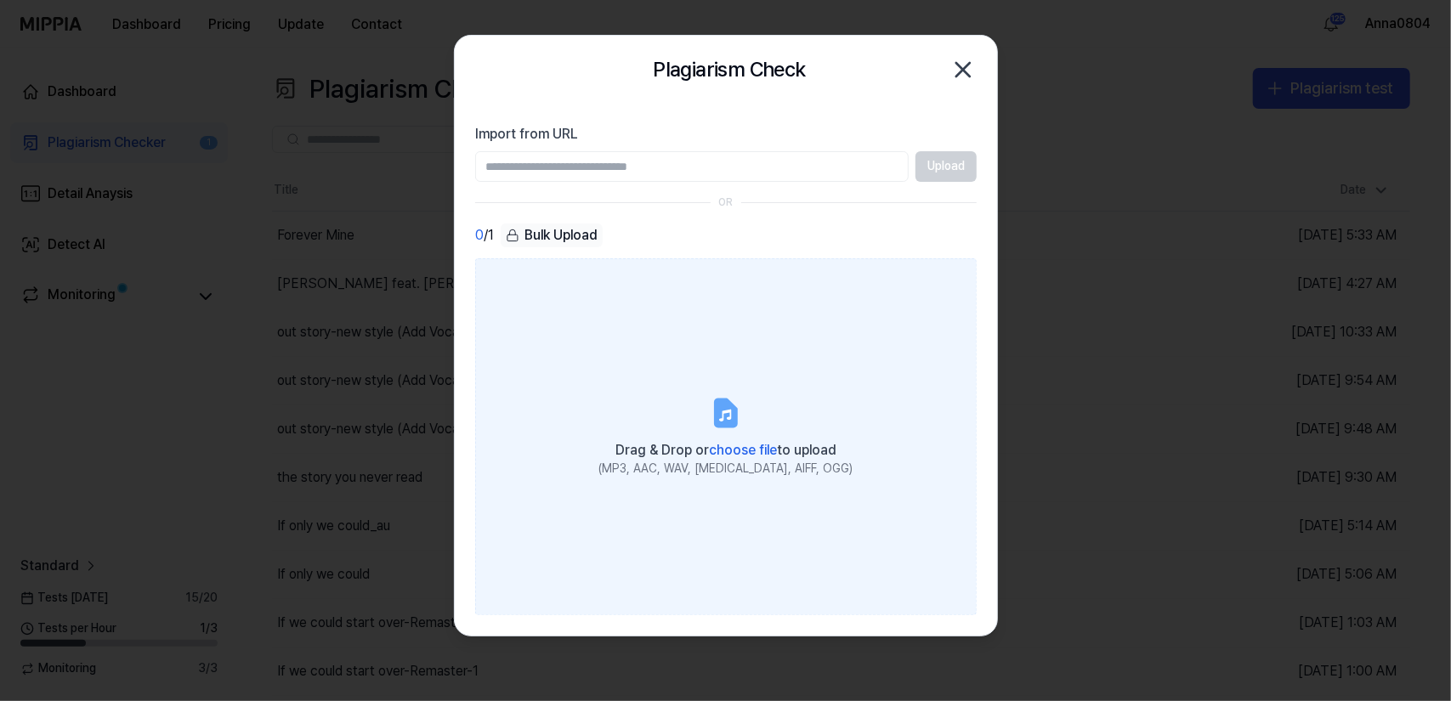
click at [765, 356] on label "Drag & Drop or choose file to upload (MP3, AAC, WAV, [MEDICAL_DATA], AIFF, OGG)" at bounding box center [725, 436] width 501 height 357
click at [0, 0] on input "Drag & Drop or choose file to upload (MP3, AAC, WAV, [MEDICAL_DATA], AIFF, OGG)" at bounding box center [0, 0] width 0 height 0
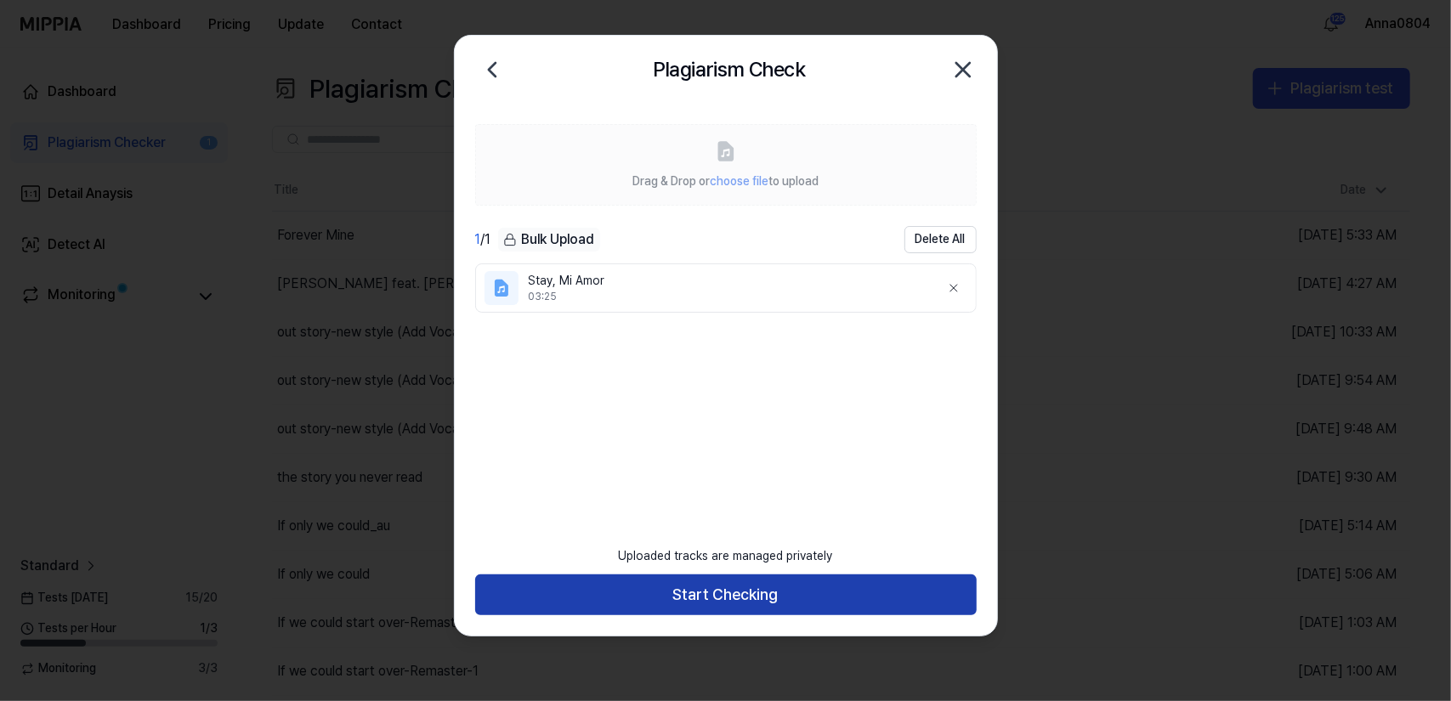
click at [851, 600] on button "Start Checking" at bounding box center [725, 594] width 501 height 41
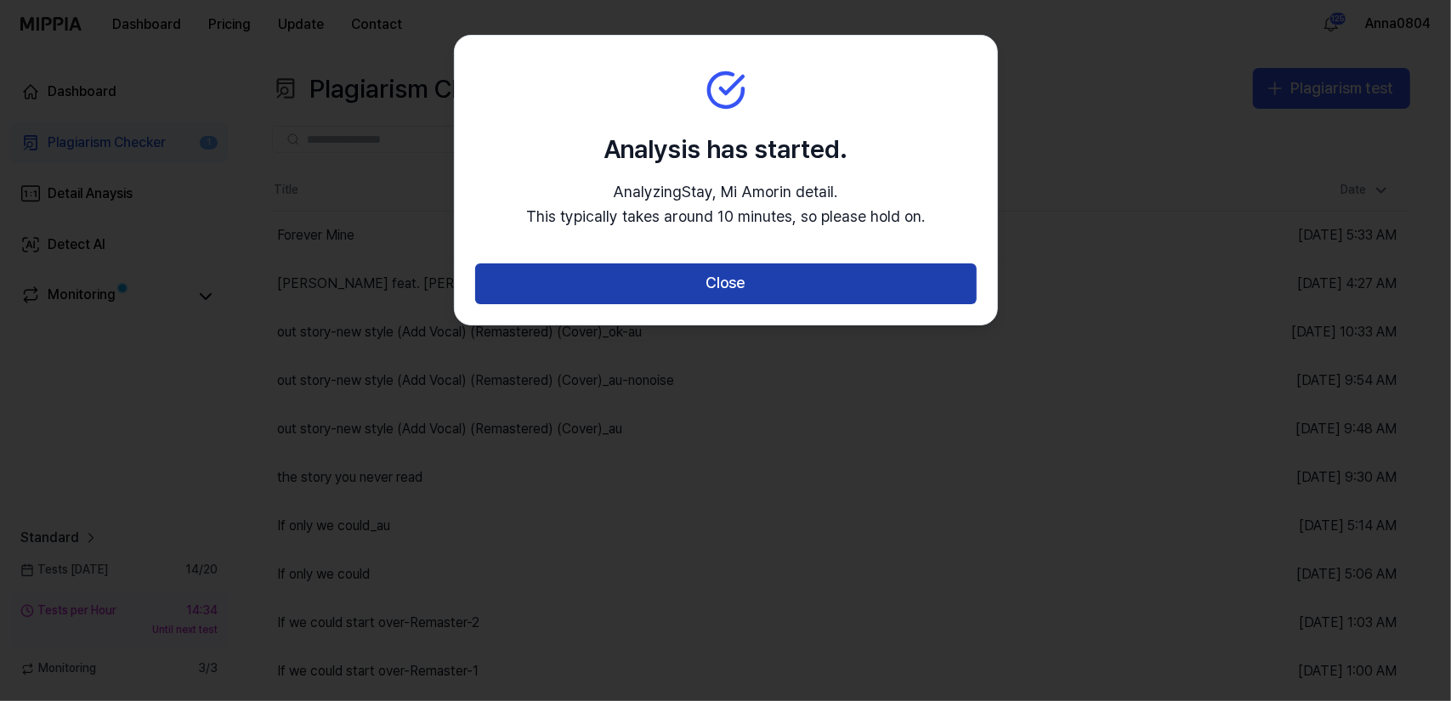
click at [747, 286] on button "Close" at bounding box center [725, 283] width 501 height 41
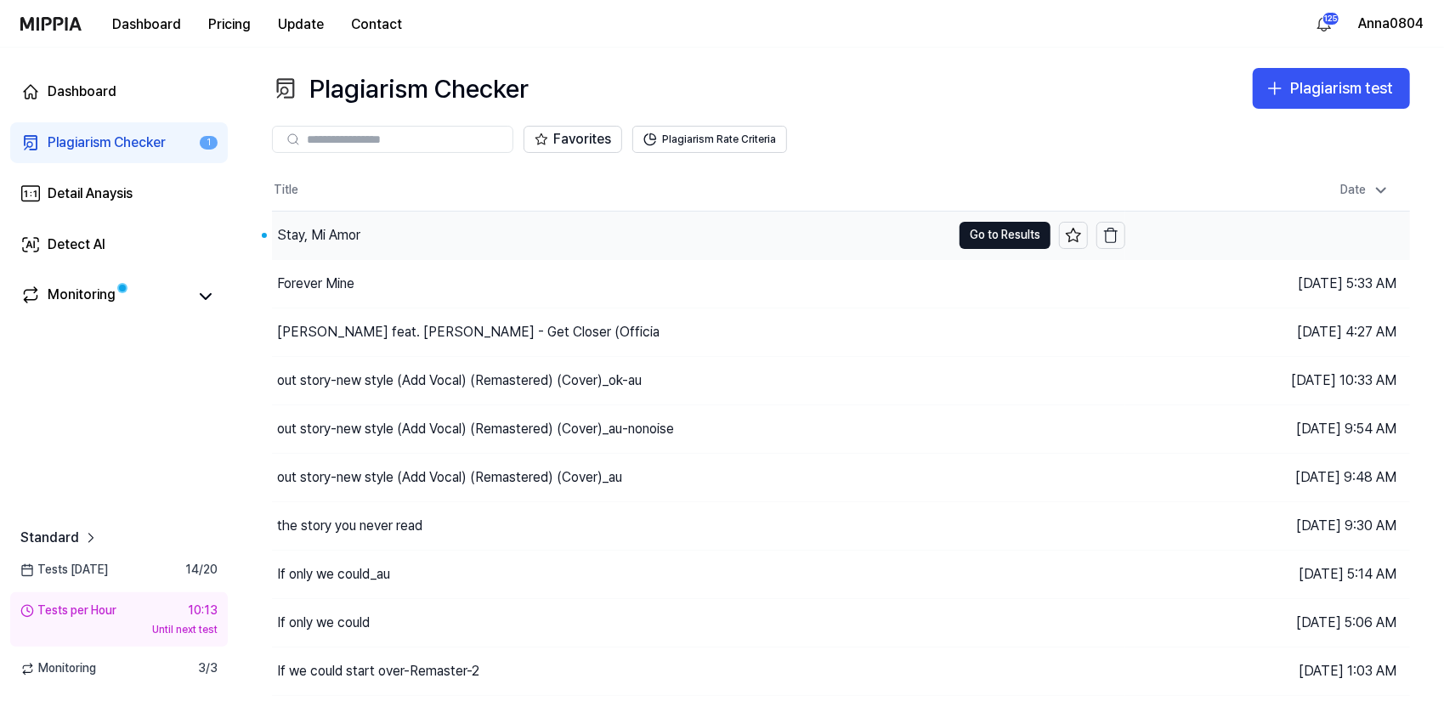
click at [355, 240] on div "Stay, Mi Amor" at bounding box center [318, 235] width 83 height 20
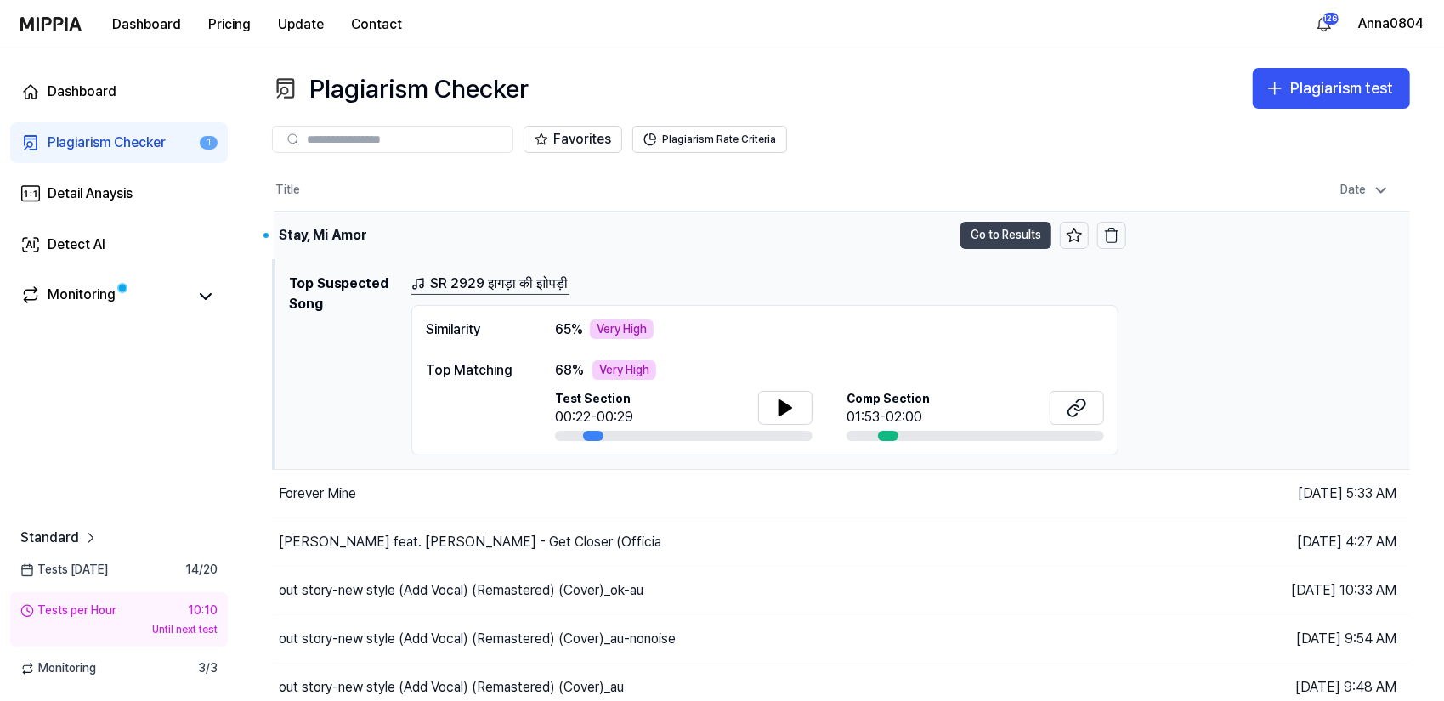
click at [1034, 227] on button "Go to Results" at bounding box center [1005, 235] width 91 height 27
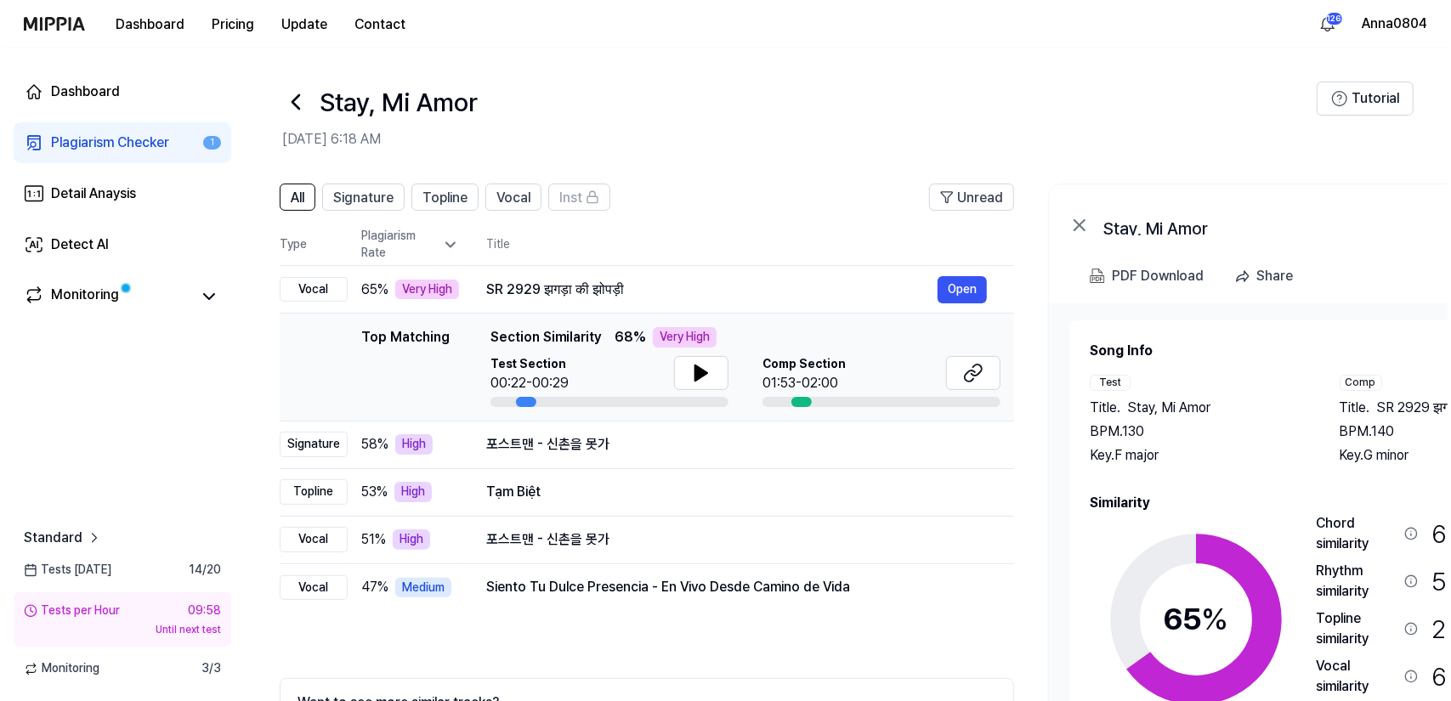
scroll to position [0, 2]
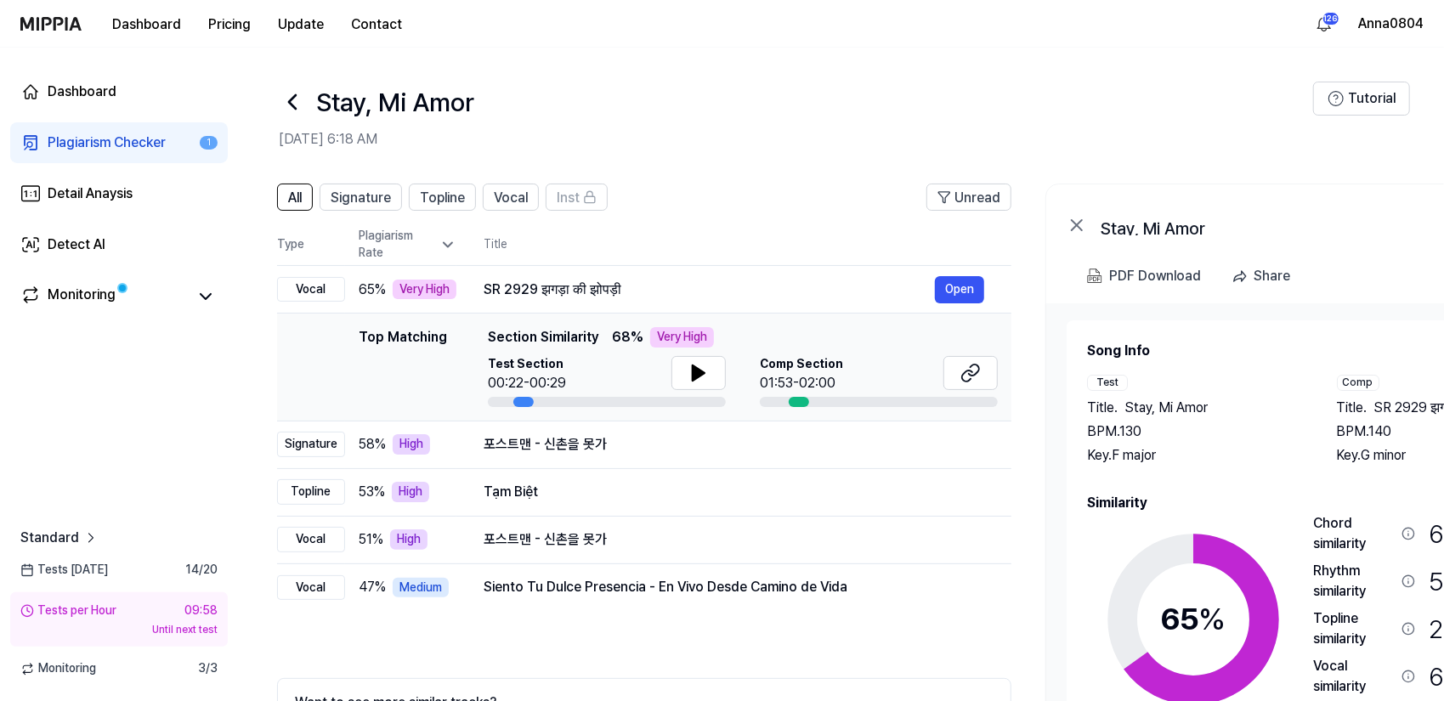
drag, startPoint x: 1115, startPoint y: 431, endPoint x: 1202, endPoint y: 426, distance: 86.8
click at [1202, 426] on div "Title . Stay, Mi Amor BPM. 130 Key. F major" at bounding box center [1195, 432] width 216 height 68
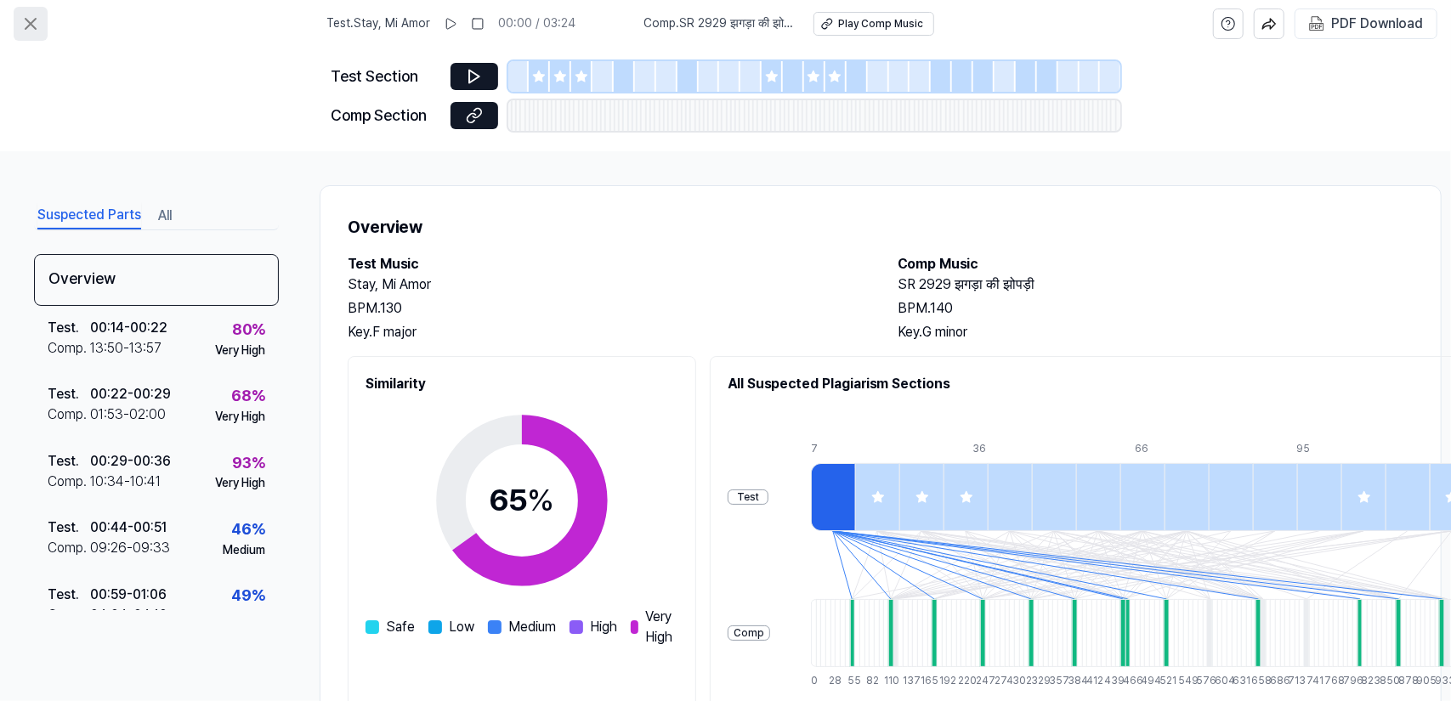
click at [31, 12] on button at bounding box center [31, 24] width 34 height 34
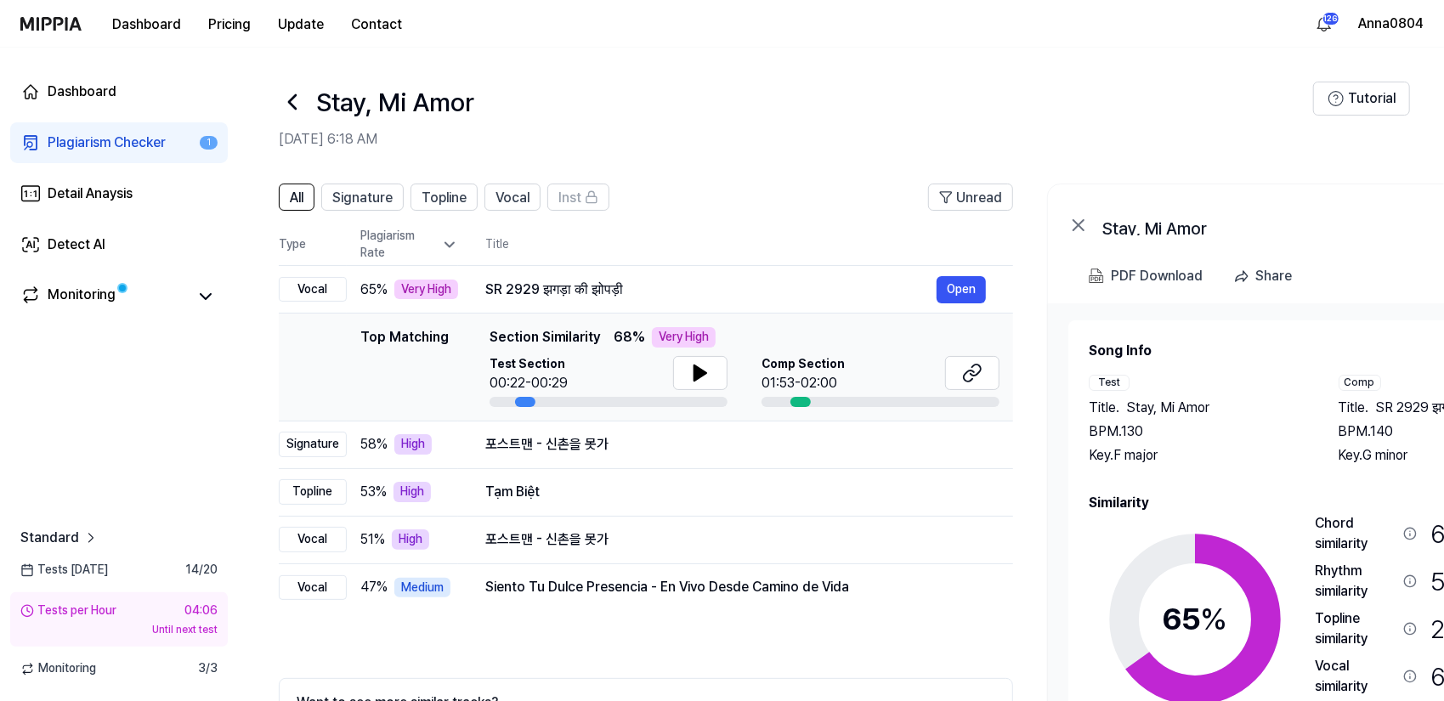
drag, startPoint x: 1298, startPoint y: 320, endPoint x: 1363, endPoint y: 293, distance: 69.7
click at [1363, 293] on div "Stay, Mi Amor Open PDF Download Share Song Info Test Title . Stay, Mi Amor BPM.…" at bounding box center [1310, 490] width 527 height 612
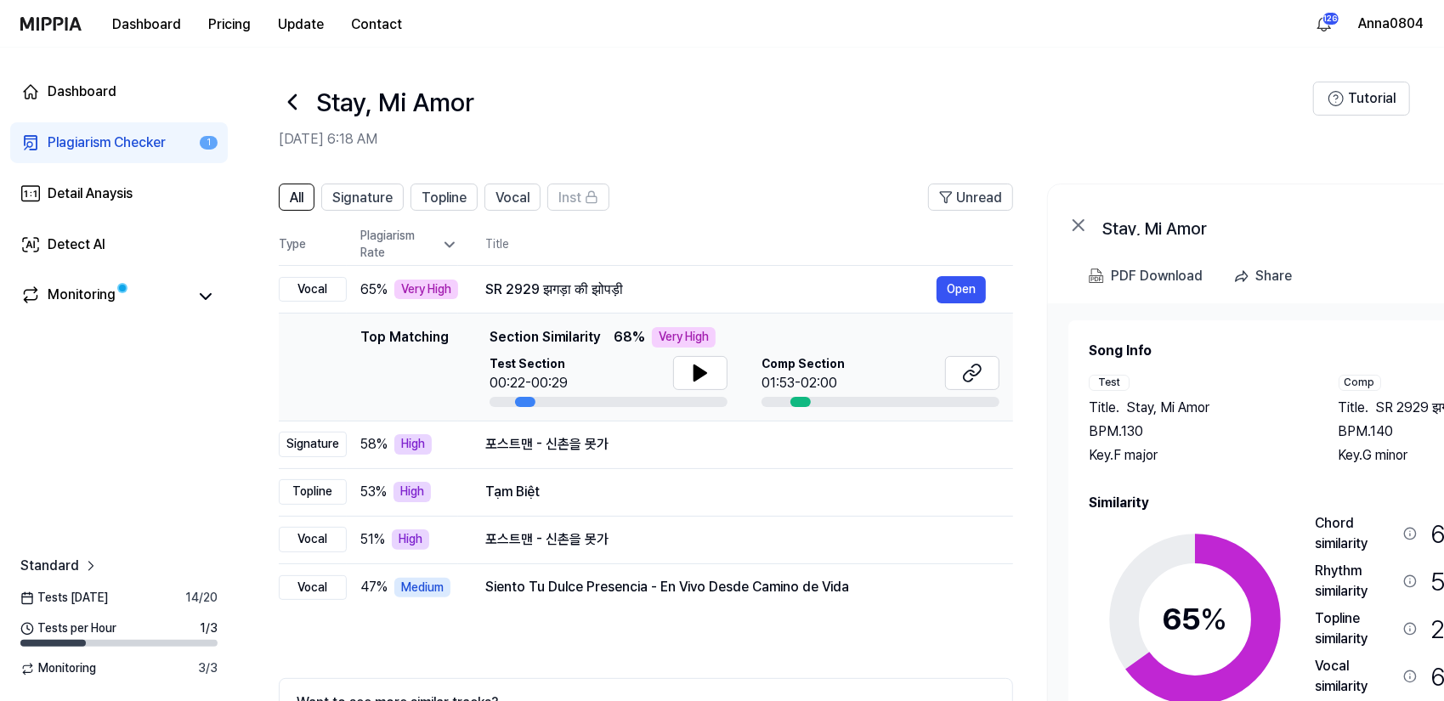
click at [92, 135] on div "Plagiarism Checker" at bounding box center [107, 143] width 118 height 20
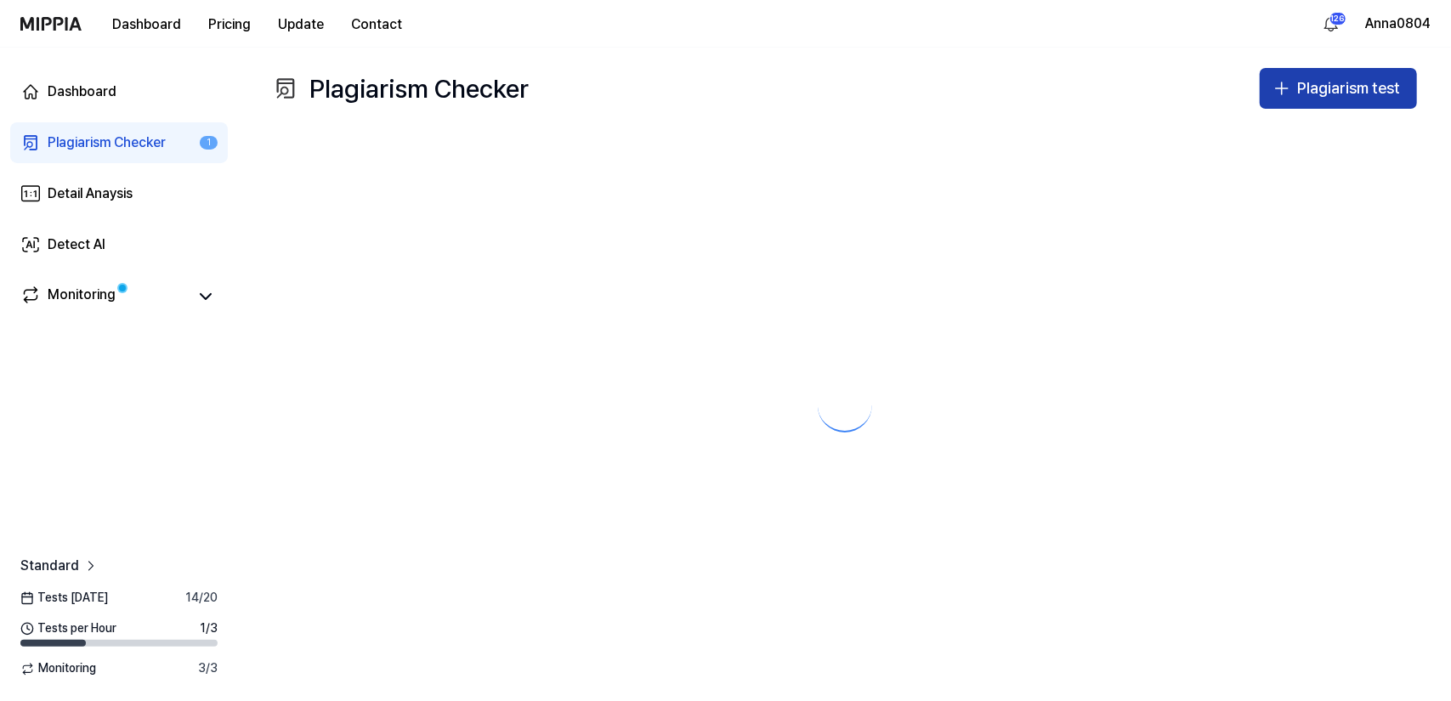
click at [1322, 82] on div "Plagiarism test" at bounding box center [1348, 88] width 103 height 25
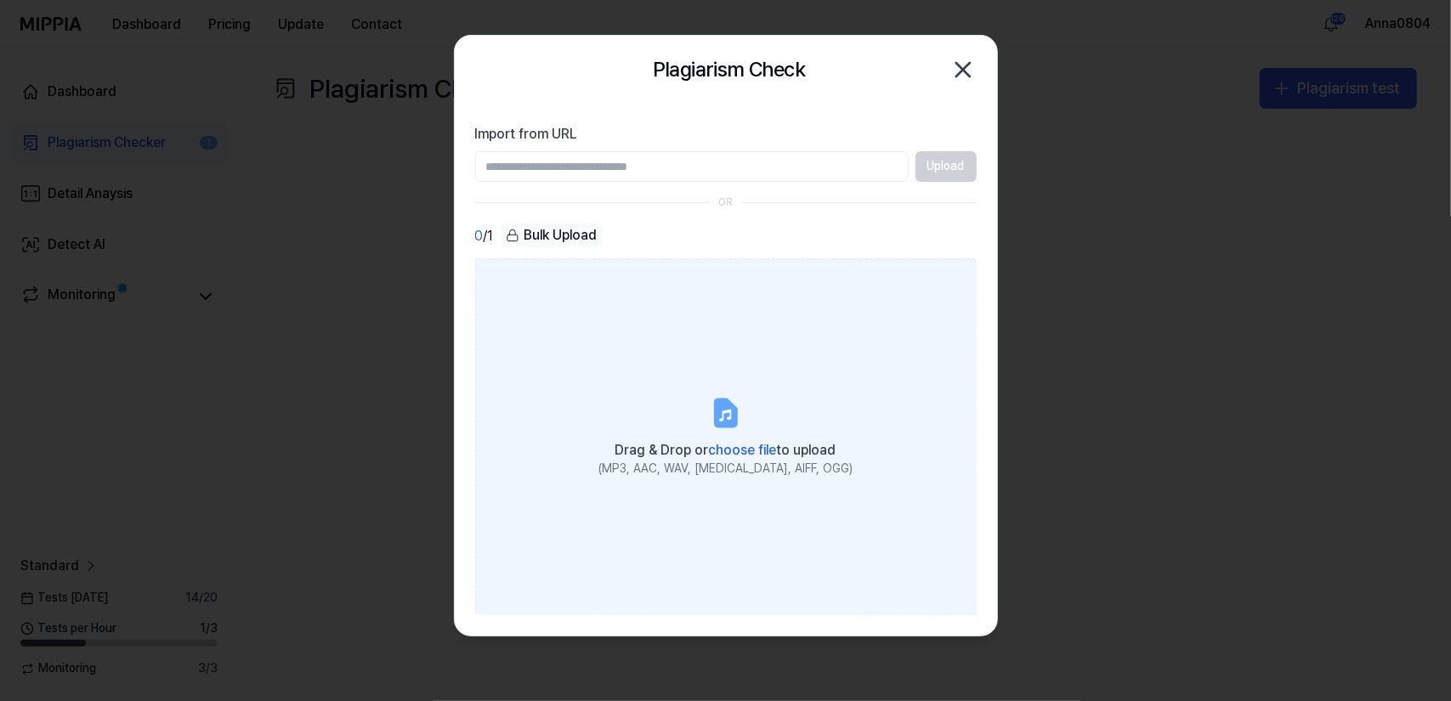
click at [693, 378] on label "Drag & Drop or choose file to upload (MP3, AAC, WAV, [MEDICAL_DATA], AIFF, OGG)" at bounding box center [725, 436] width 501 height 357
click at [0, 0] on input "Drag & Drop or choose file to upload (MP3, AAC, WAV, [MEDICAL_DATA], AIFF, OGG)" at bounding box center [0, 0] width 0 height 0
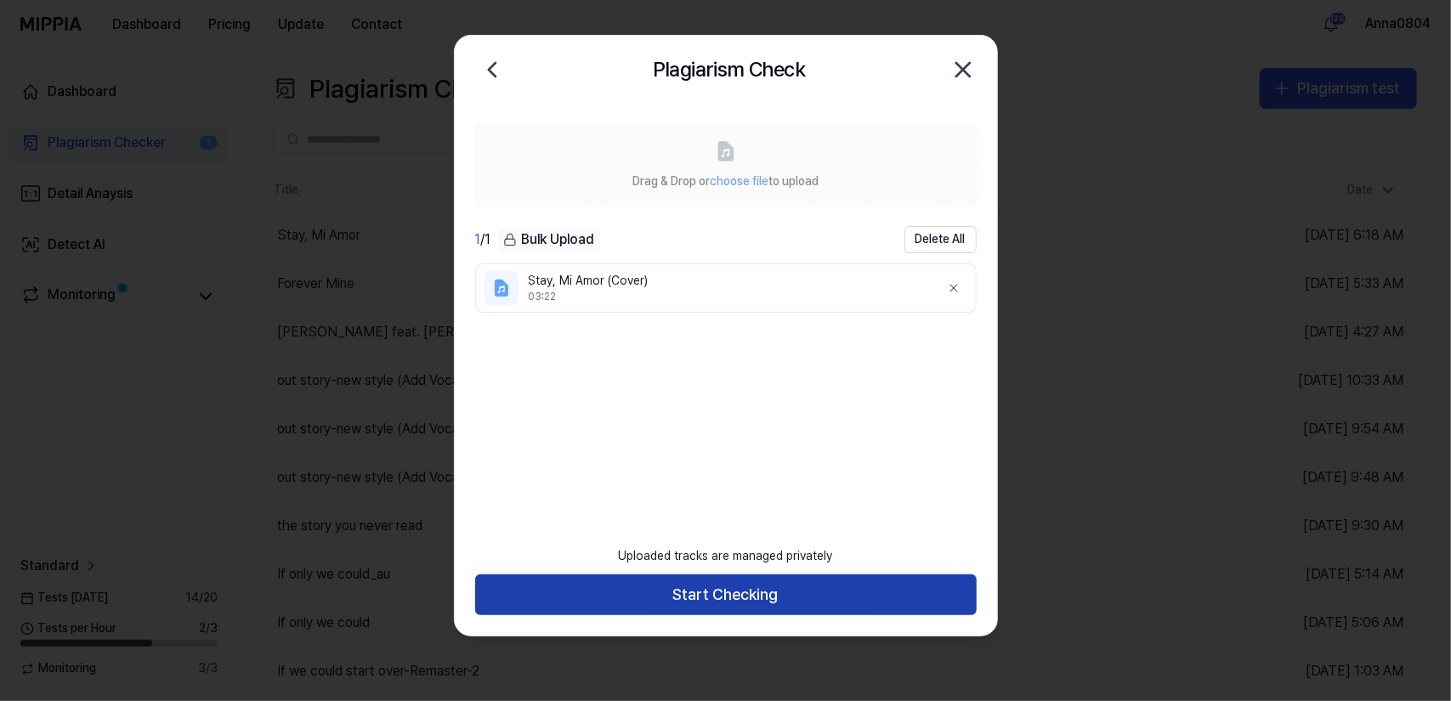
click at [662, 593] on button "Start Checking" at bounding box center [725, 594] width 501 height 41
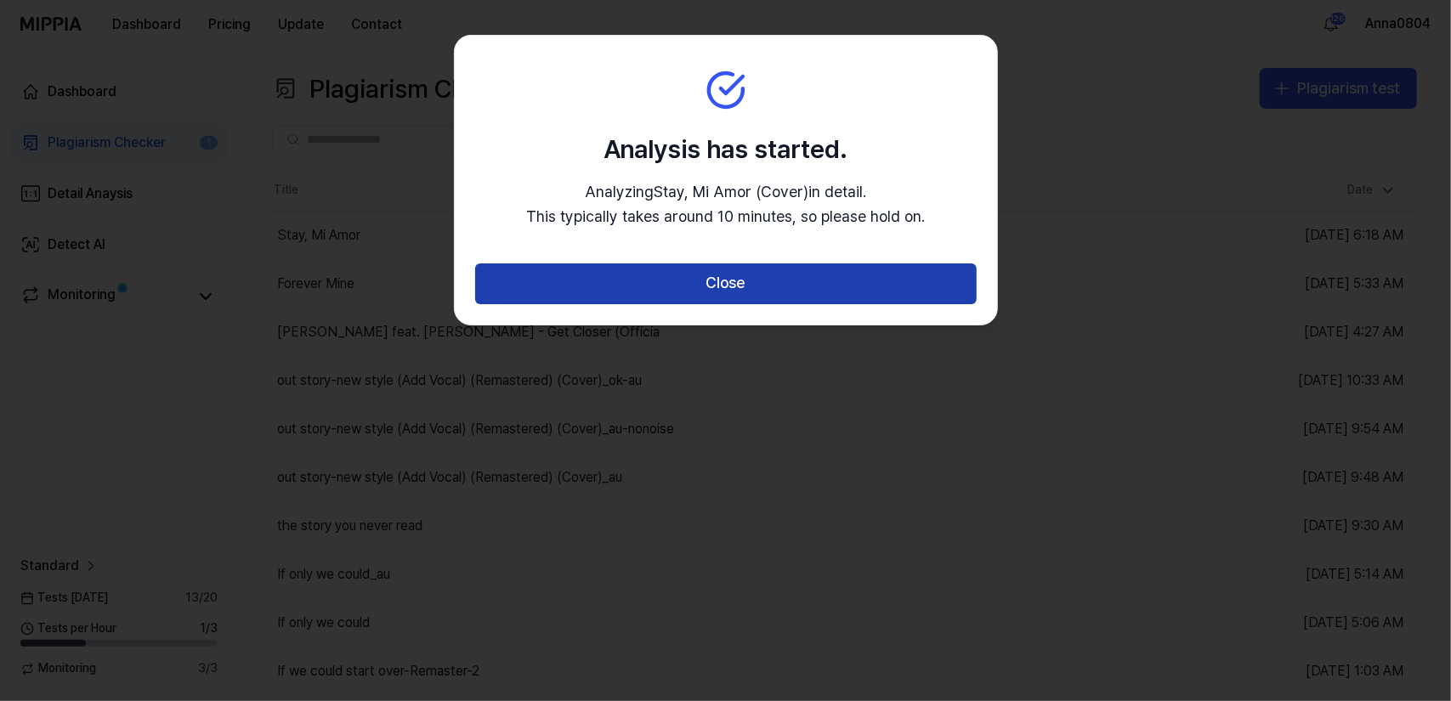
click at [659, 287] on button "Close" at bounding box center [725, 283] width 501 height 41
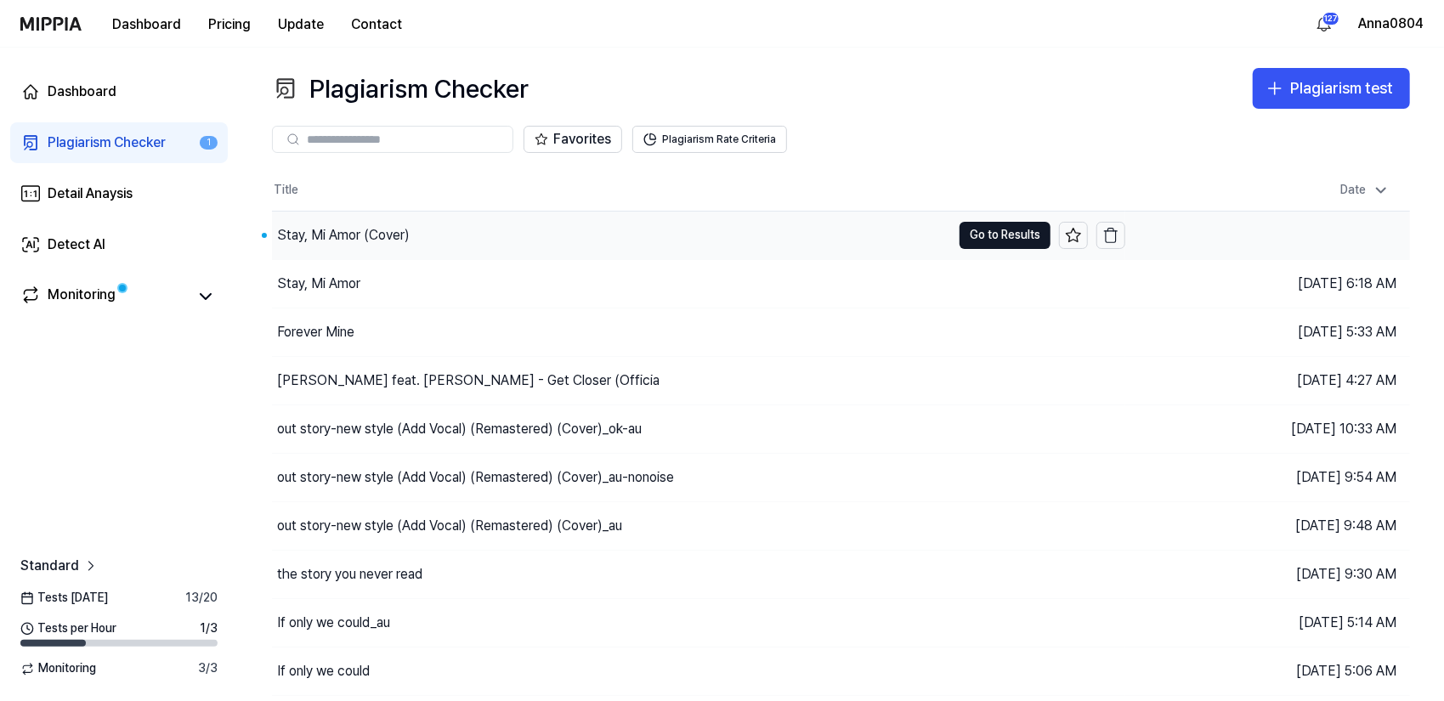
click at [368, 239] on div "Stay, Mi Amor (Cover)" at bounding box center [343, 235] width 133 height 20
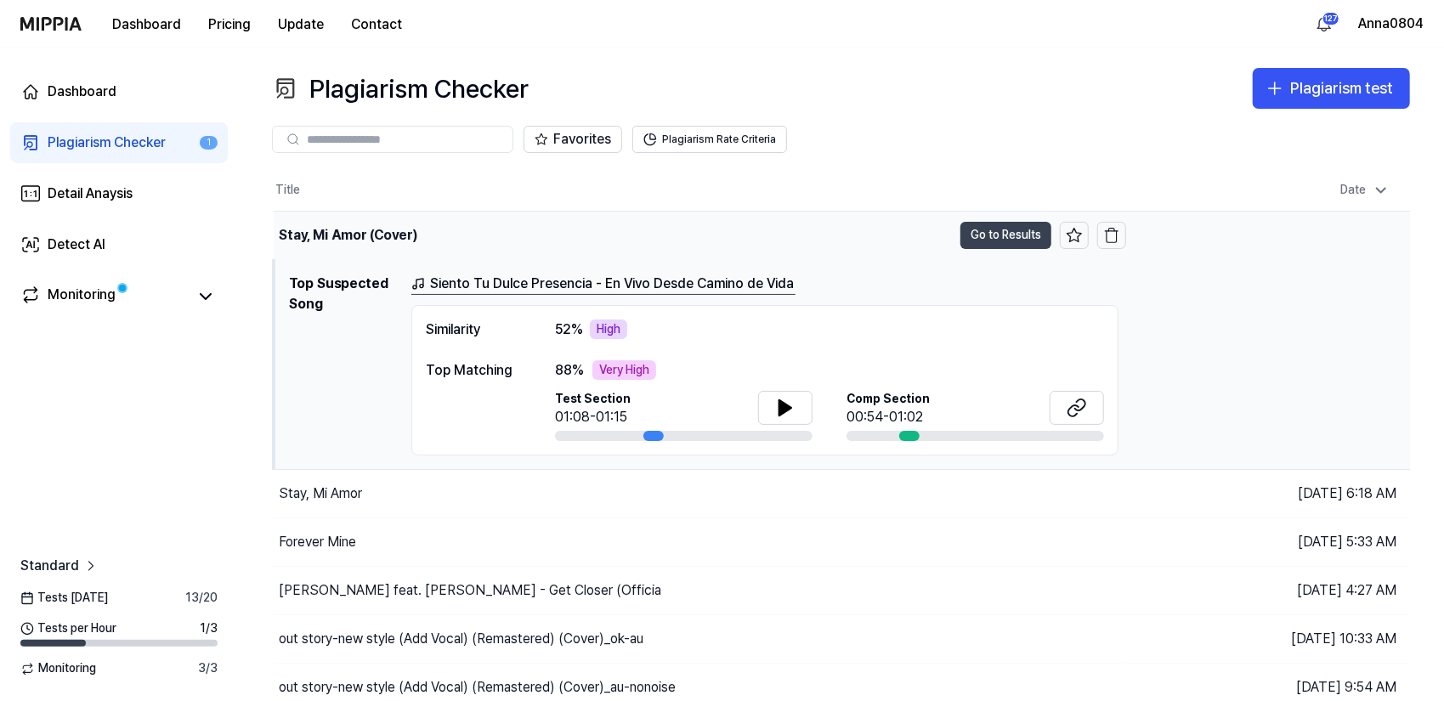
click at [981, 234] on button "Go to Results" at bounding box center [1005, 235] width 91 height 27
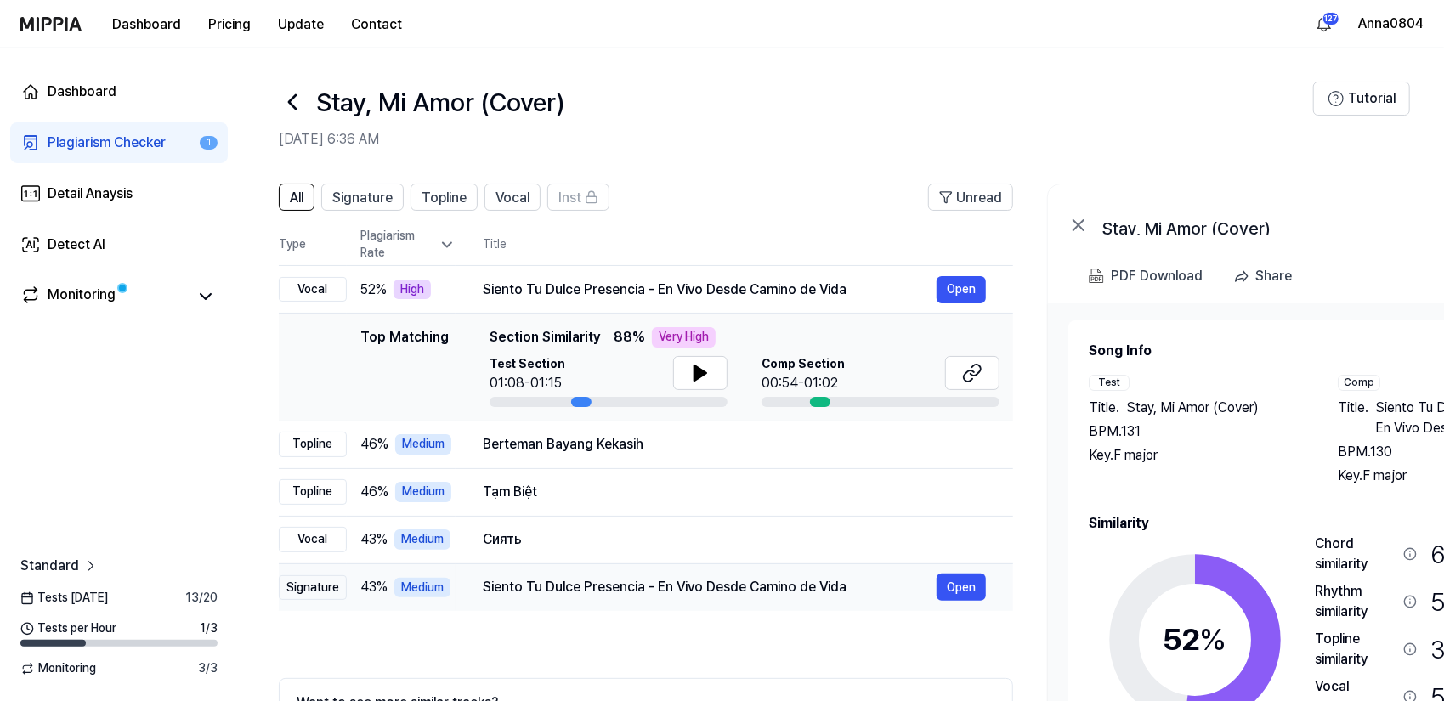
drag, startPoint x: 959, startPoint y: 635, endPoint x: 976, endPoint y: 601, distance: 37.6
click at [976, 601] on div "All Signature Topline Vocal Inst Unread All Signature Topline Vocal Inst Type P…" at bounding box center [646, 503] width 734 height 639
click at [359, 206] on span "Signature" at bounding box center [362, 198] width 60 height 20
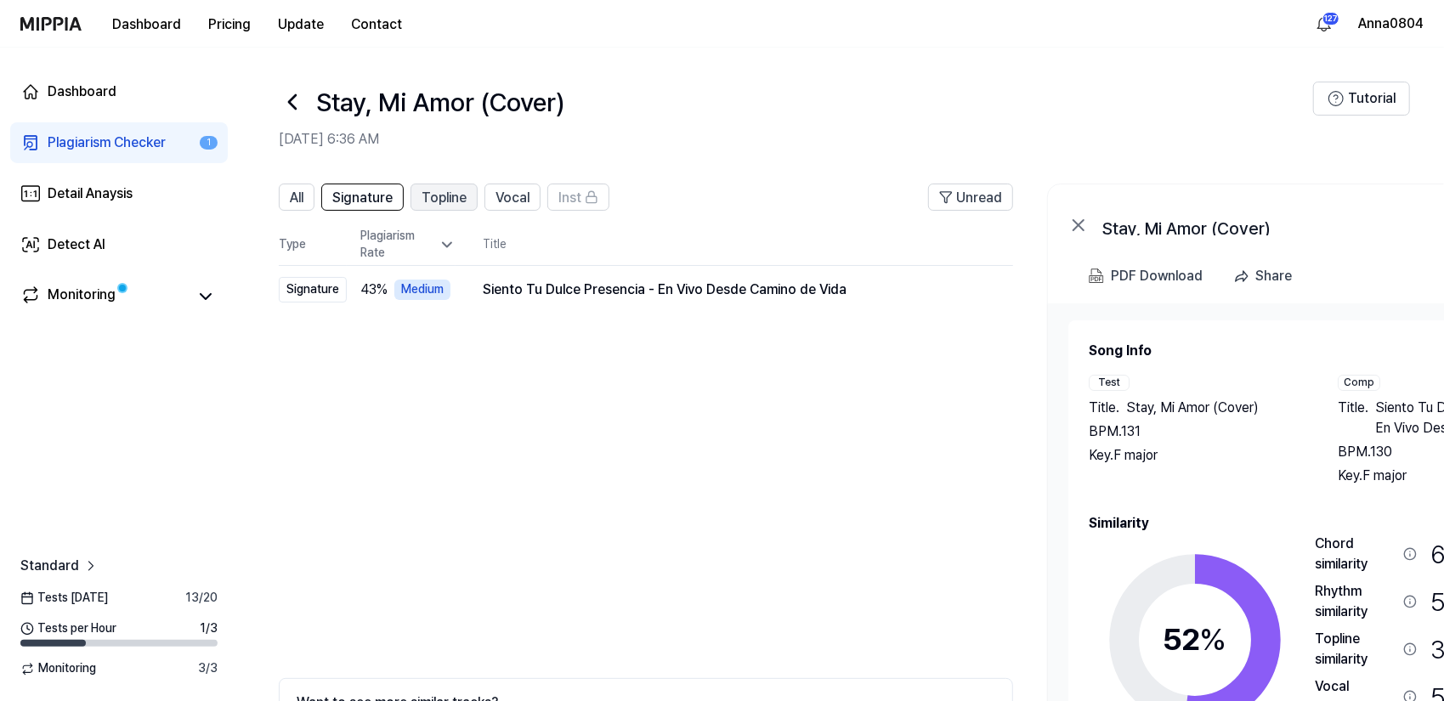
click at [447, 205] on span "Topline" at bounding box center [443, 198] width 45 height 20
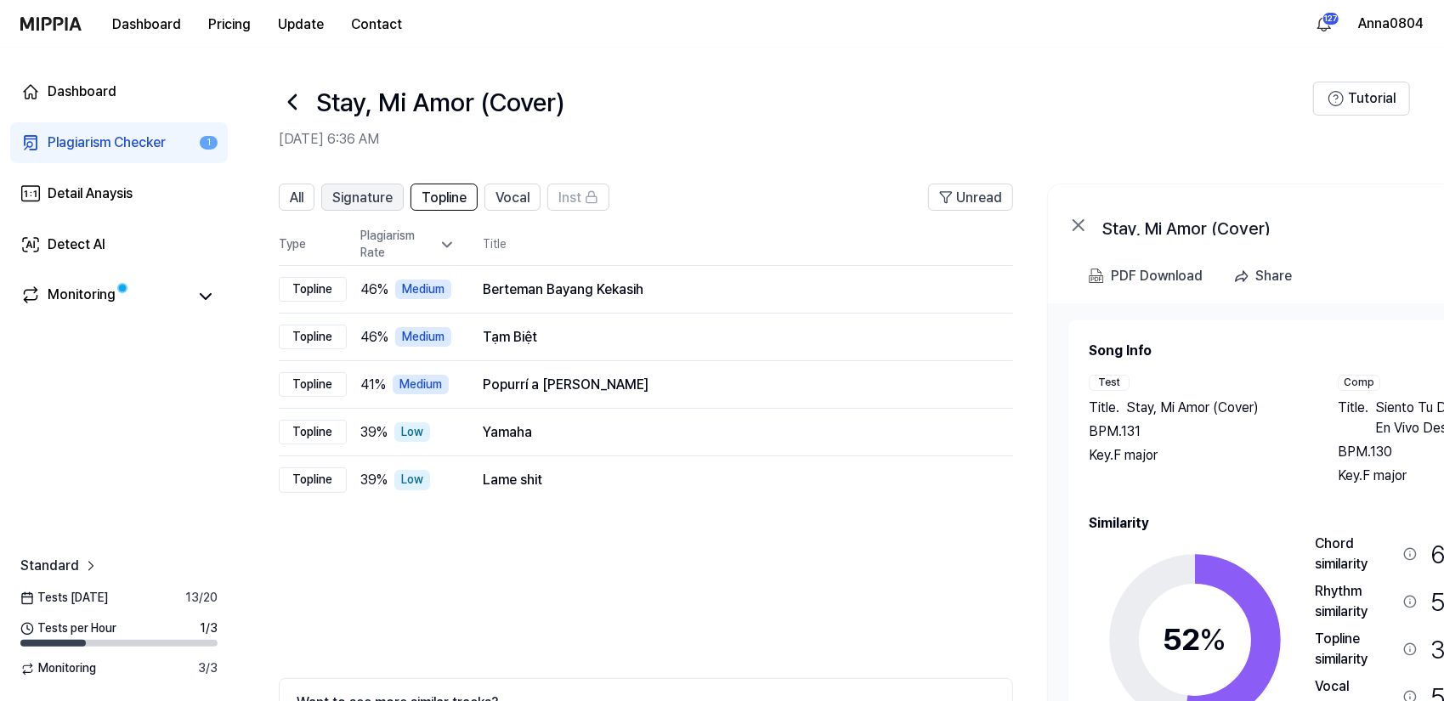
click at [329, 195] on button "Signature" at bounding box center [362, 197] width 82 height 27
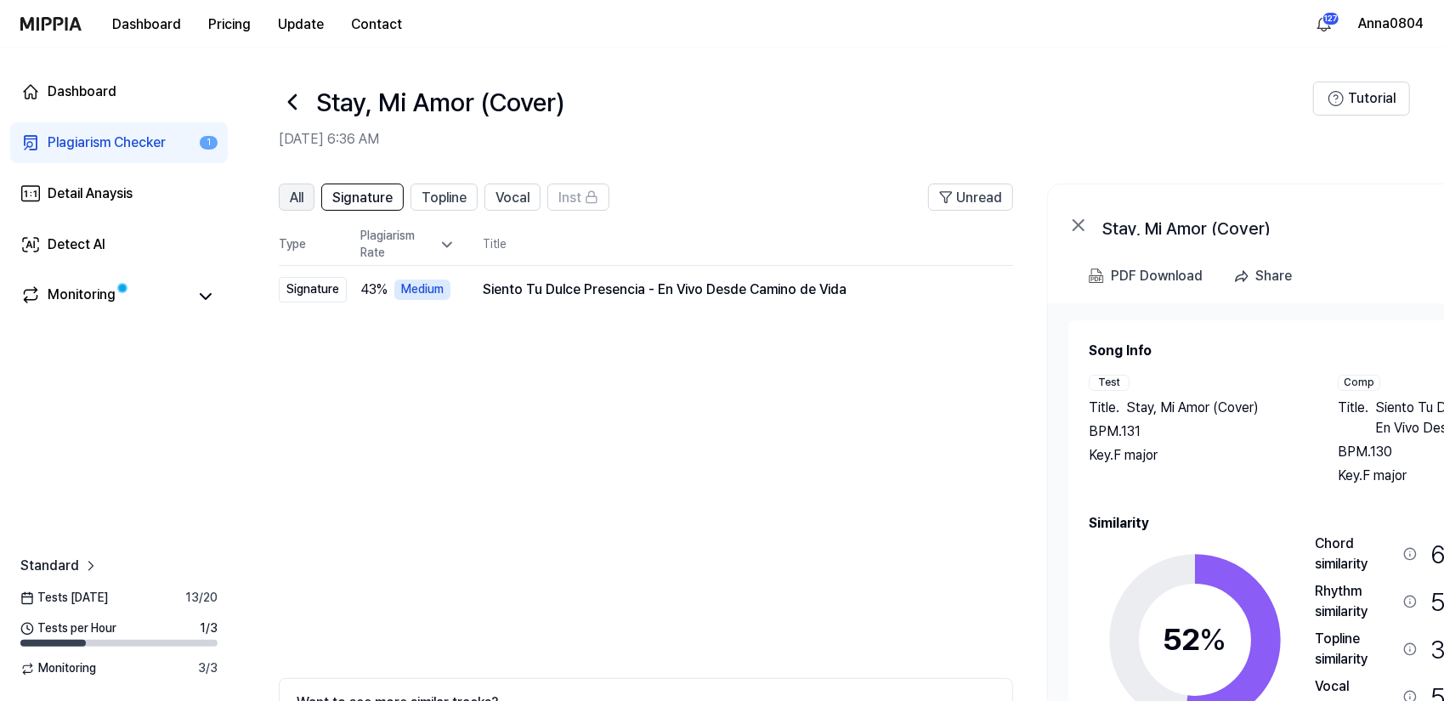
click at [300, 194] on span "All" at bounding box center [297, 198] width 14 height 20
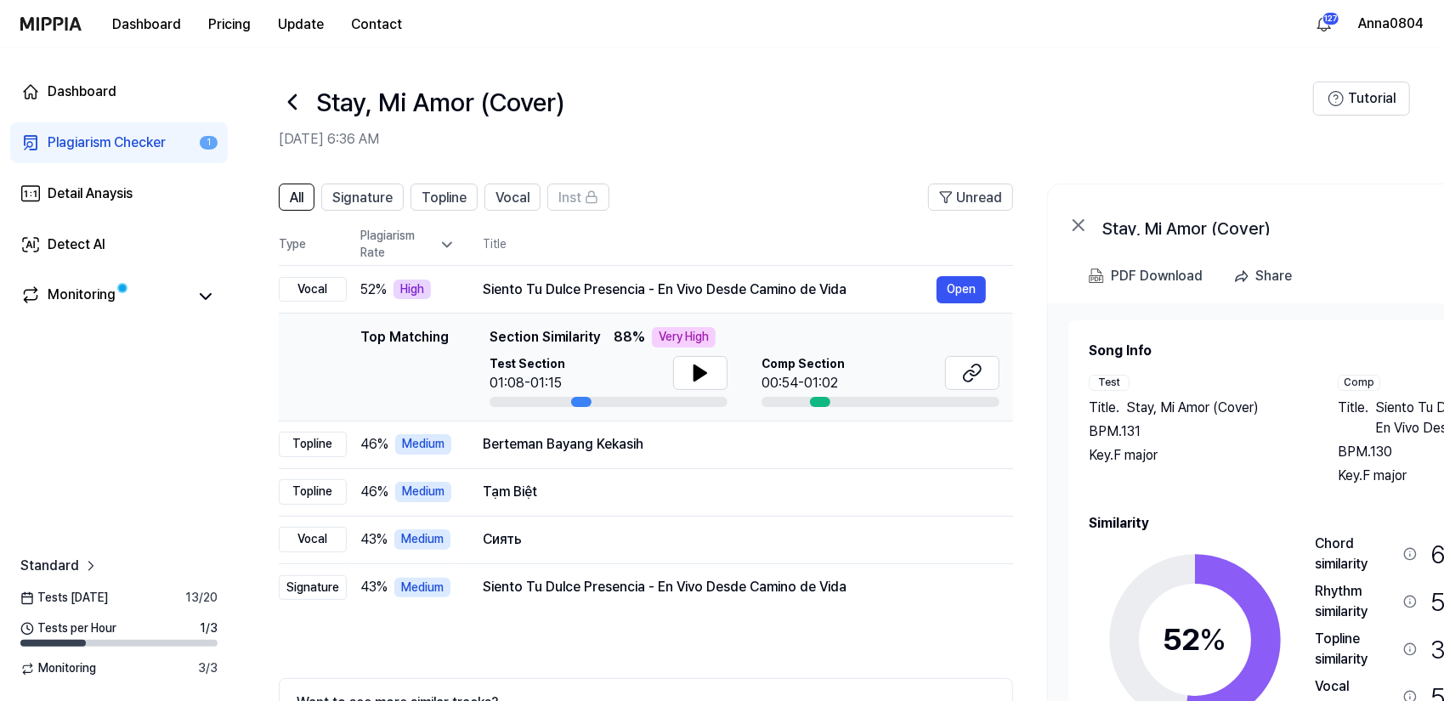
click at [133, 145] on div "Plagiarism Checker" at bounding box center [107, 143] width 118 height 20
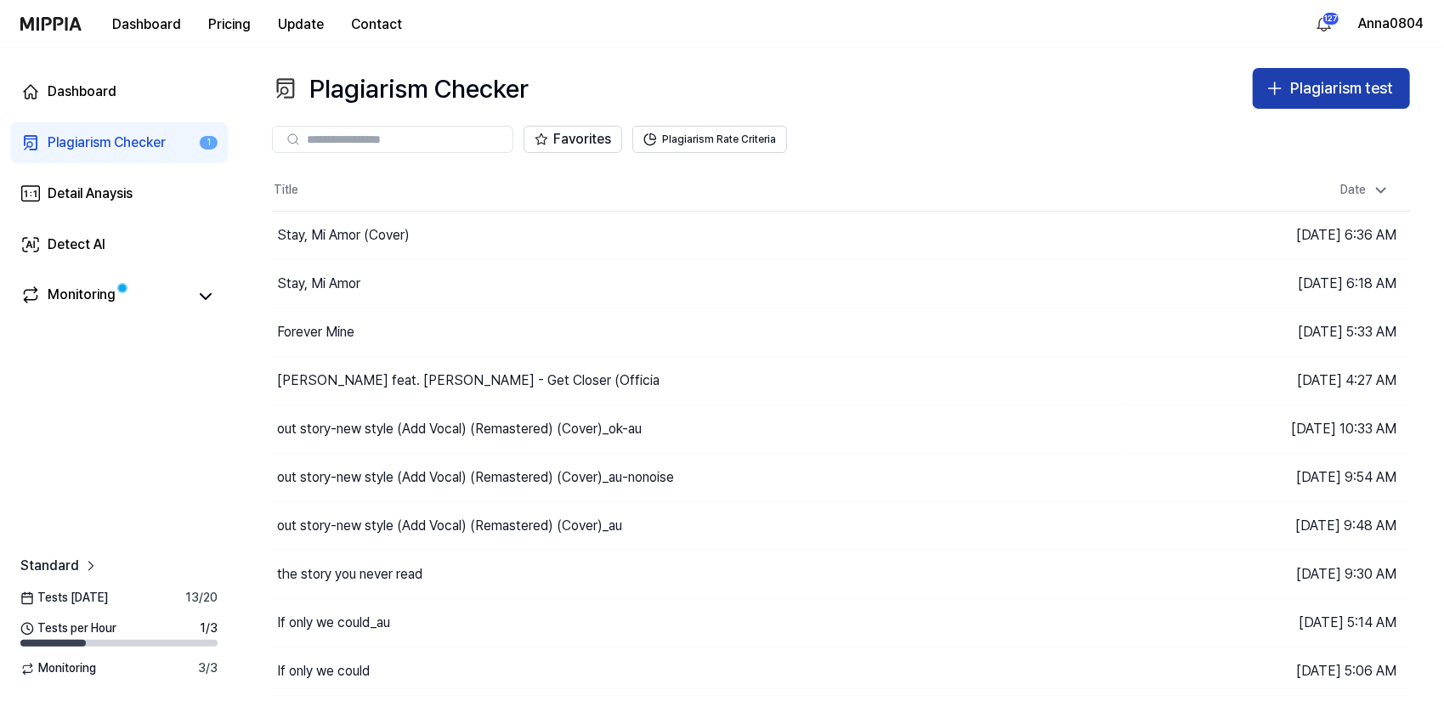
click at [1312, 79] on div "Plagiarism test" at bounding box center [1341, 88] width 103 height 25
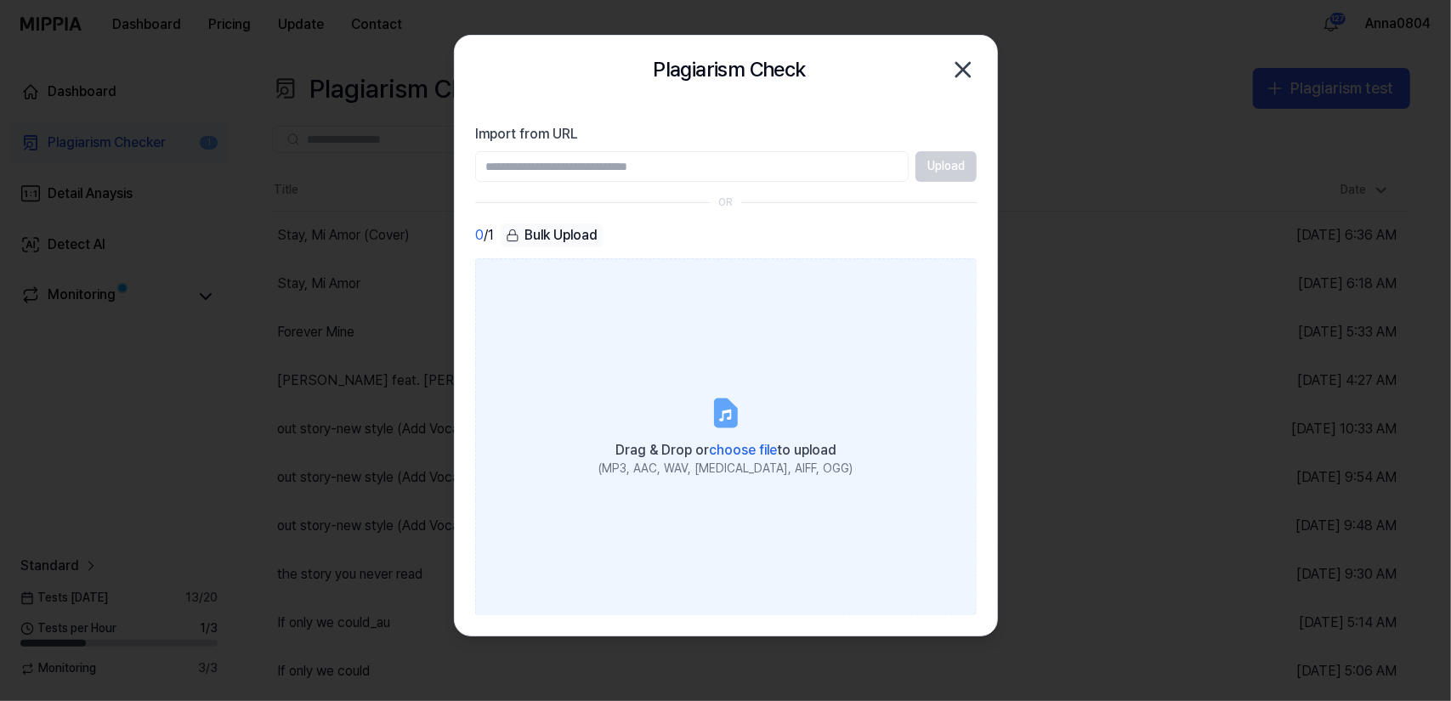
click at [721, 388] on label "Drag & Drop or choose file to upload (MP3, AAC, WAV, [MEDICAL_DATA], AIFF, OGG)" at bounding box center [725, 436] width 501 height 357
click at [0, 0] on input "Drag & Drop or choose file to upload (MP3, AAC, WAV, [MEDICAL_DATA], AIFF, OGG)" at bounding box center [0, 0] width 0 height 0
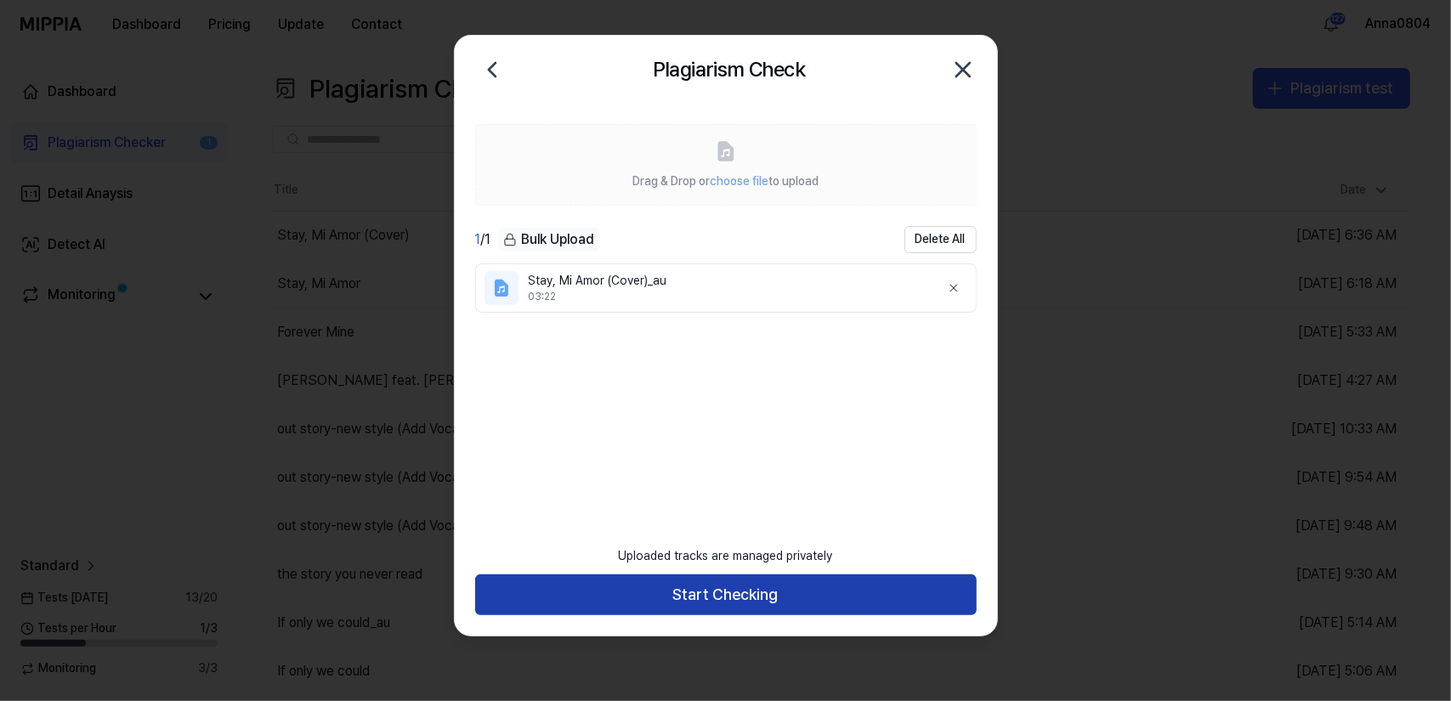
click at [778, 599] on button "Start Checking" at bounding box center [725, 594] width 501 height 41
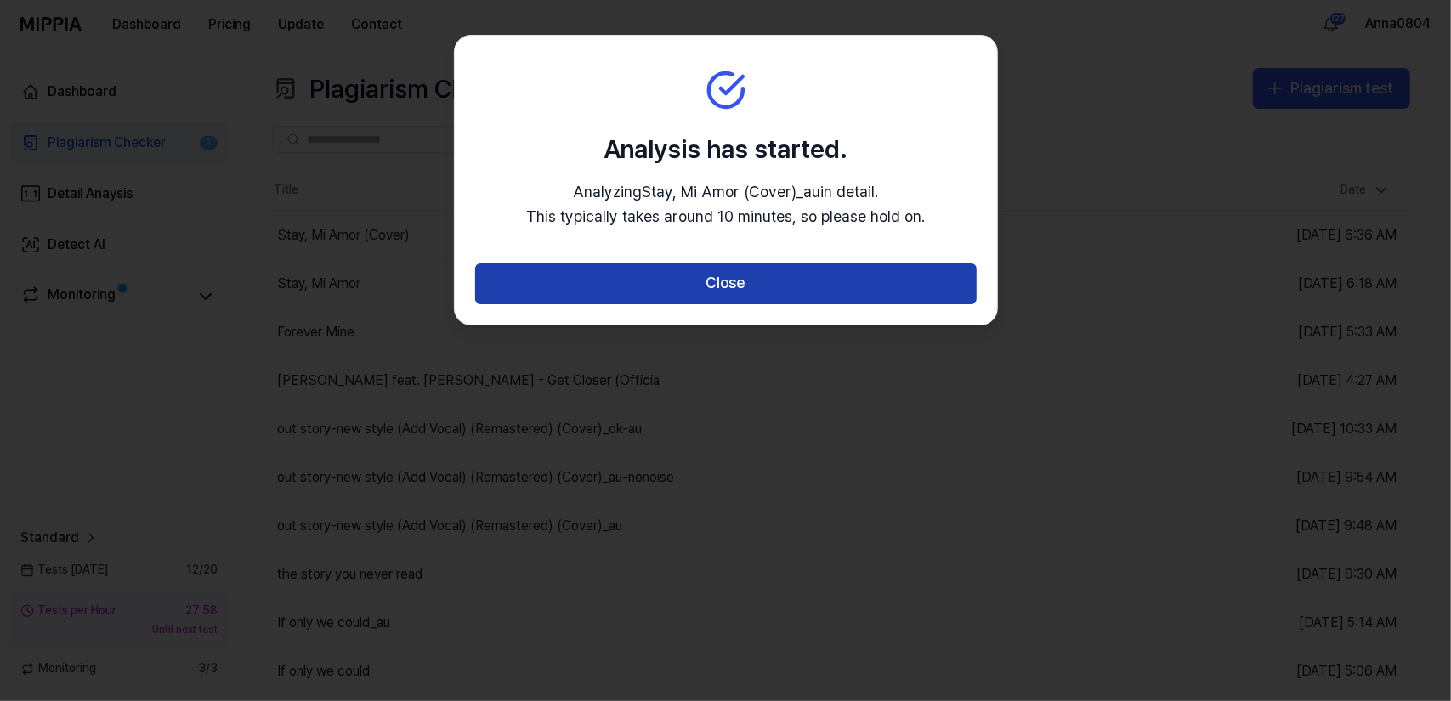
click at [756, 292] on button "Close" at bounding box center [725, 283] width 501 height 41
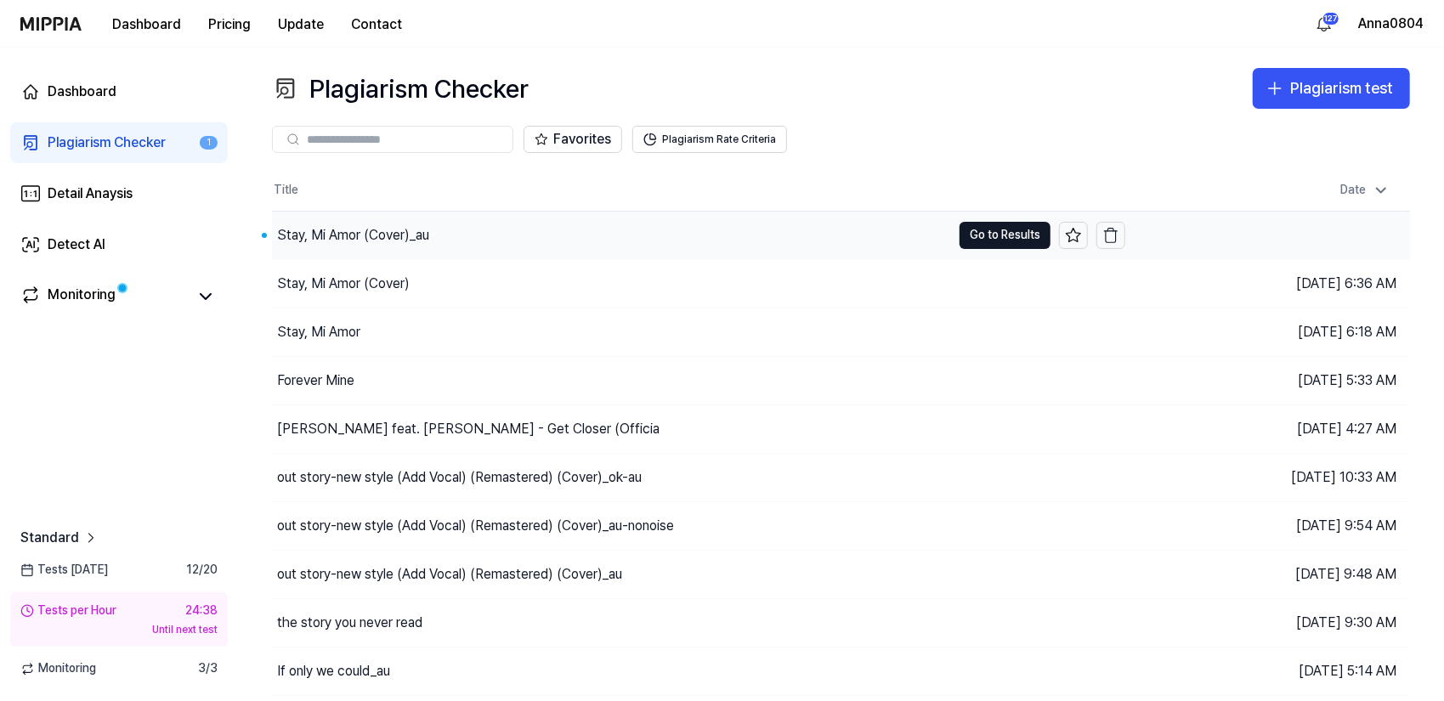
click at [343, 236] on div "Stay, Mi Amor (Cover)_au" at bounding box center [353, 235] width 152 height 20
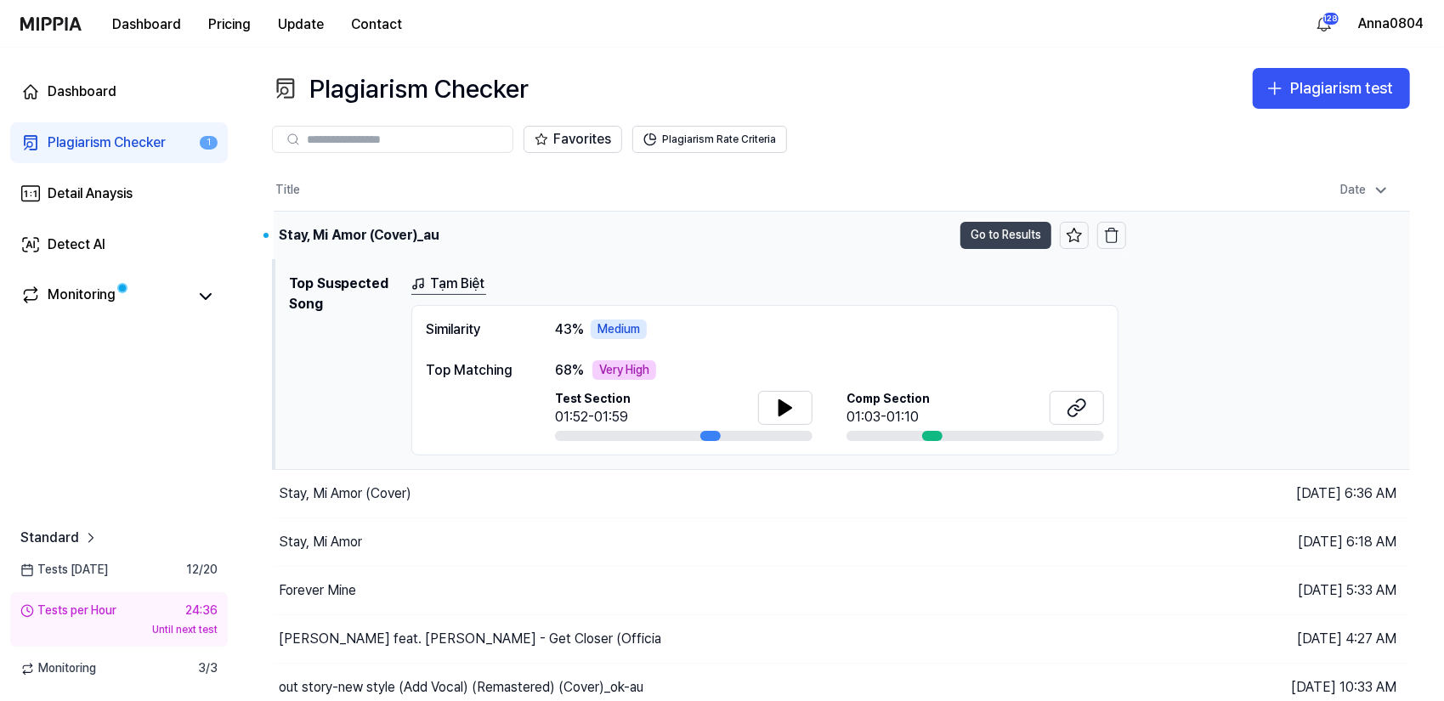
click at [986, 234] on button "Go to Results" at bounding box center [1005, 235] width 91 height 27
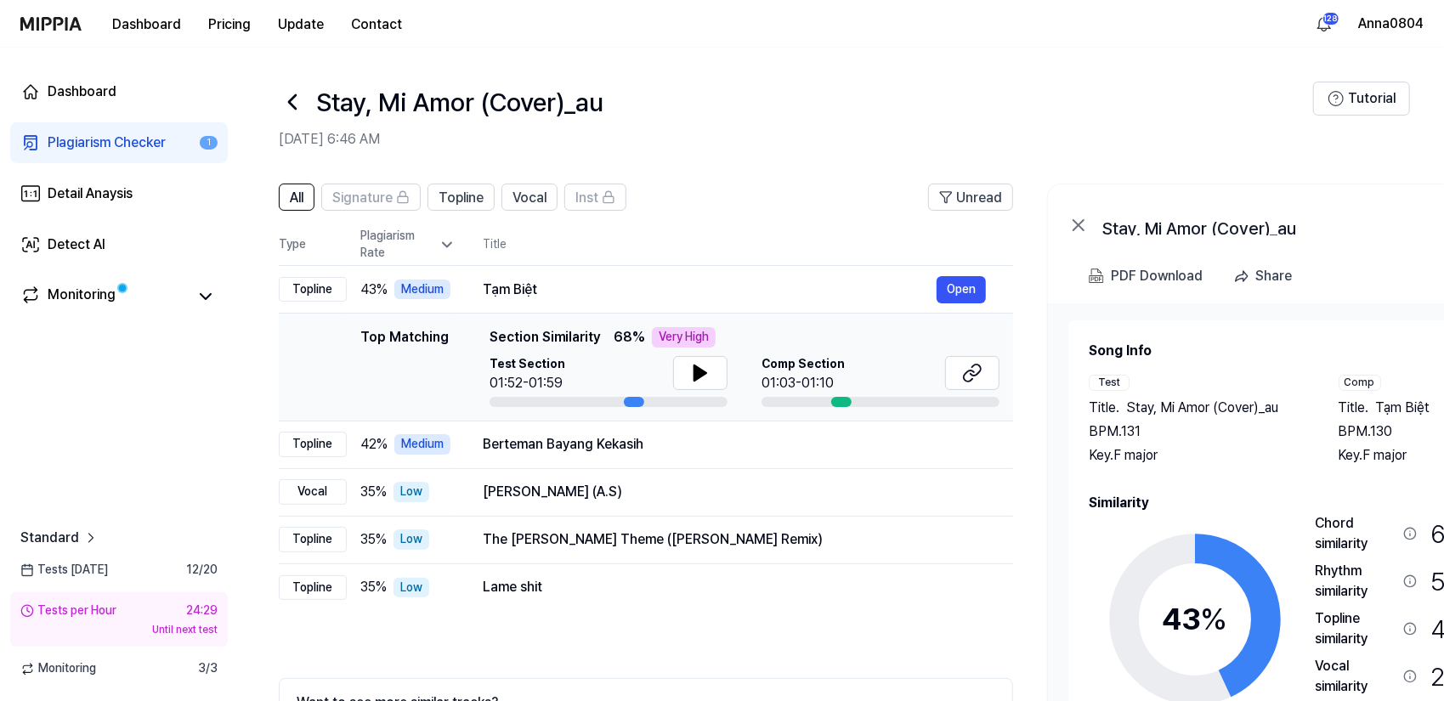
drag, startPoint x: 1196, startPoint y: 495, endPoint x: 1225, endPoint y: 489, distance: 30.5
click at [1225, 489] on div "Song Info Test Title . Stay, Mi Amor (Cover)_au BPM. 131 Key. F major Comp Titl…" at bounding box center [1321, 574] width 465 height 467
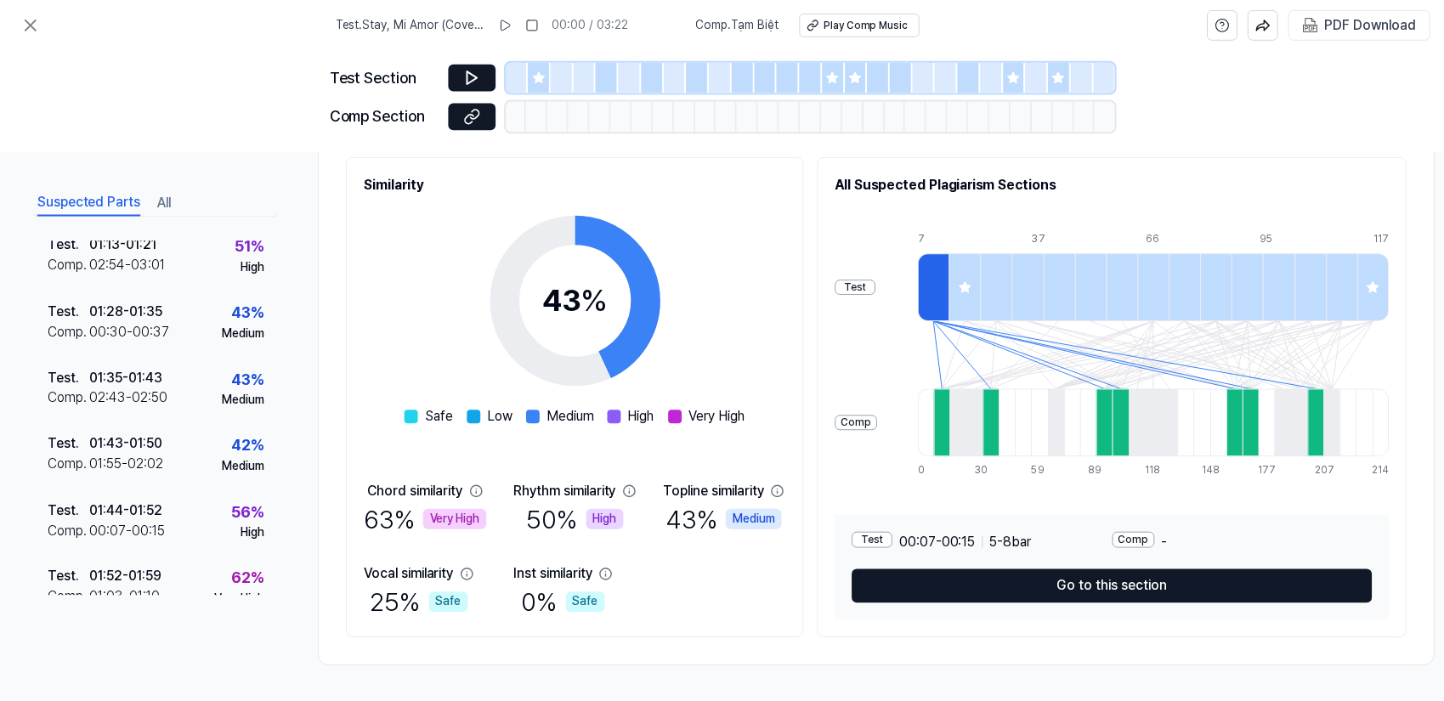
scroll to position [105, 0]
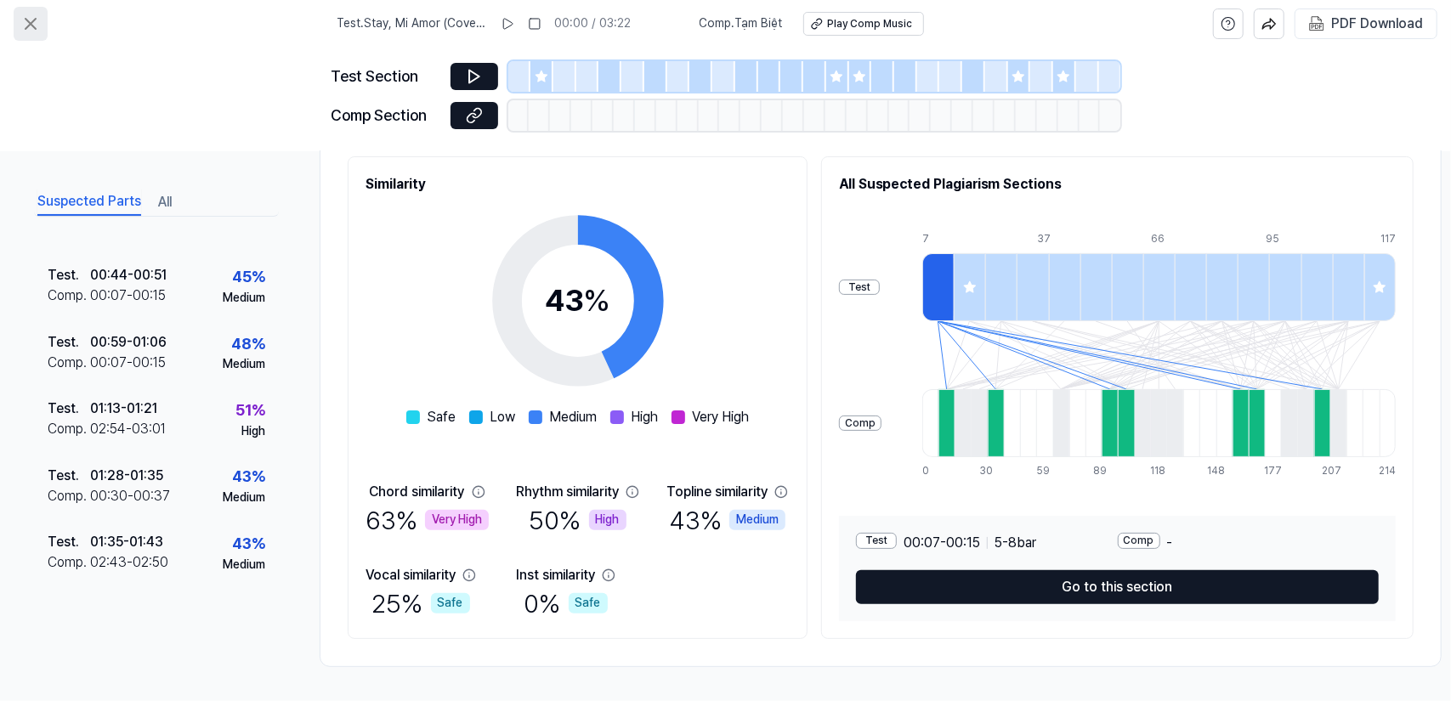
click at [25, 19] on icon at bounding box center [30, 24] width 20 height 20
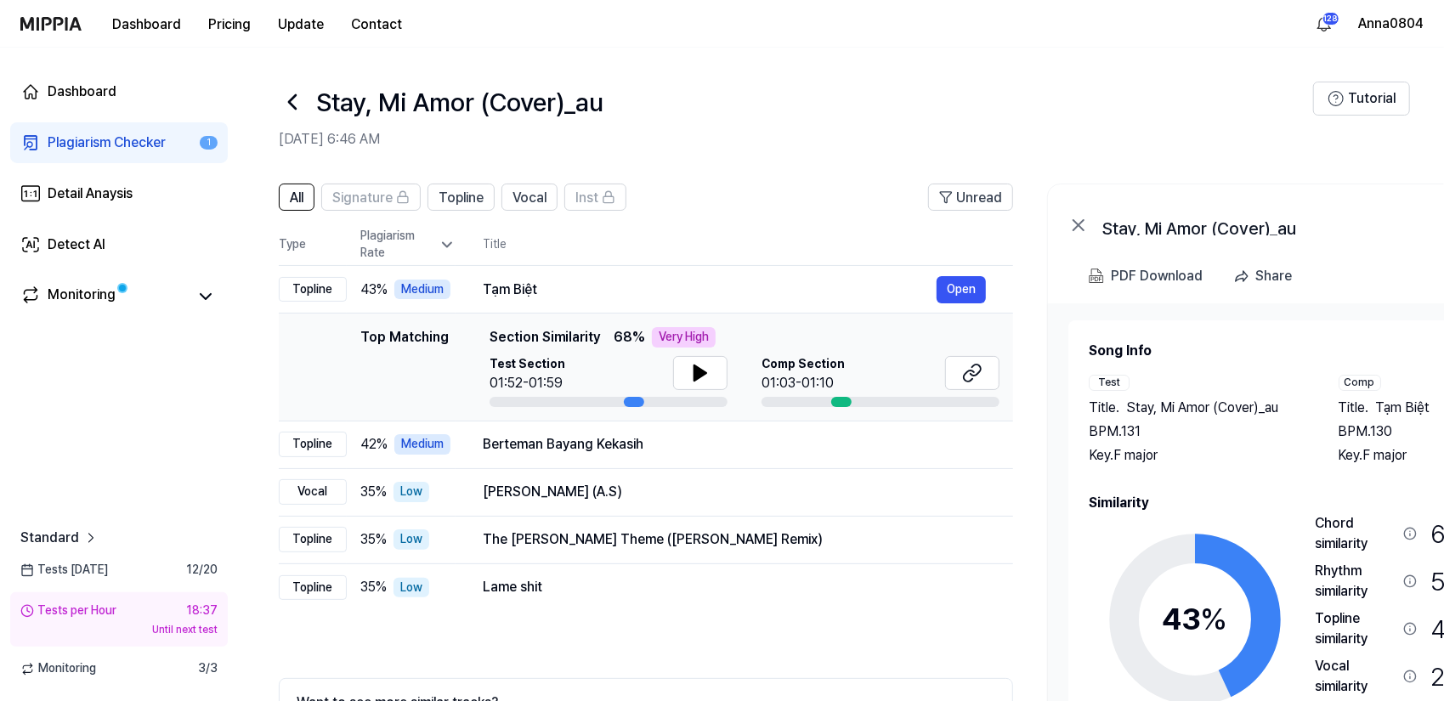
click at [133, 136] on div "Plagiarism Checker" at bounding box center [107, 143] width 118 height 20
